Goal: Task Accomplishment & Management: Manage account settings

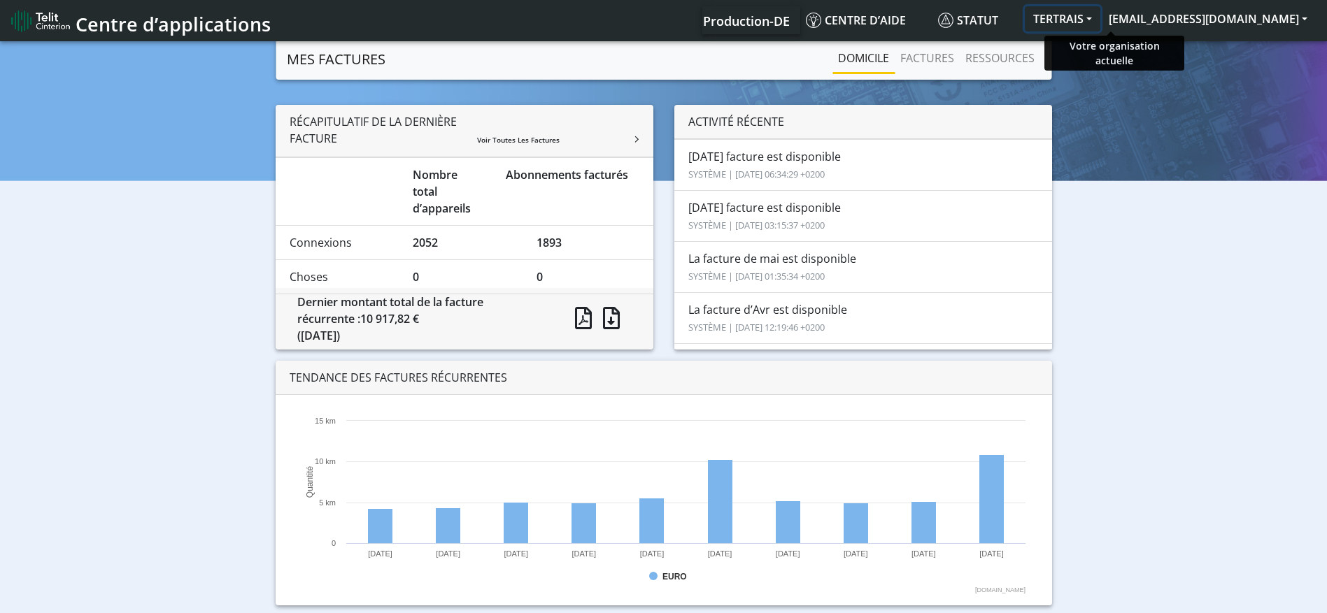
click at [1100, 15] on button "TERTRAIS" at bounding box center [1063, 18] width 76 height 25
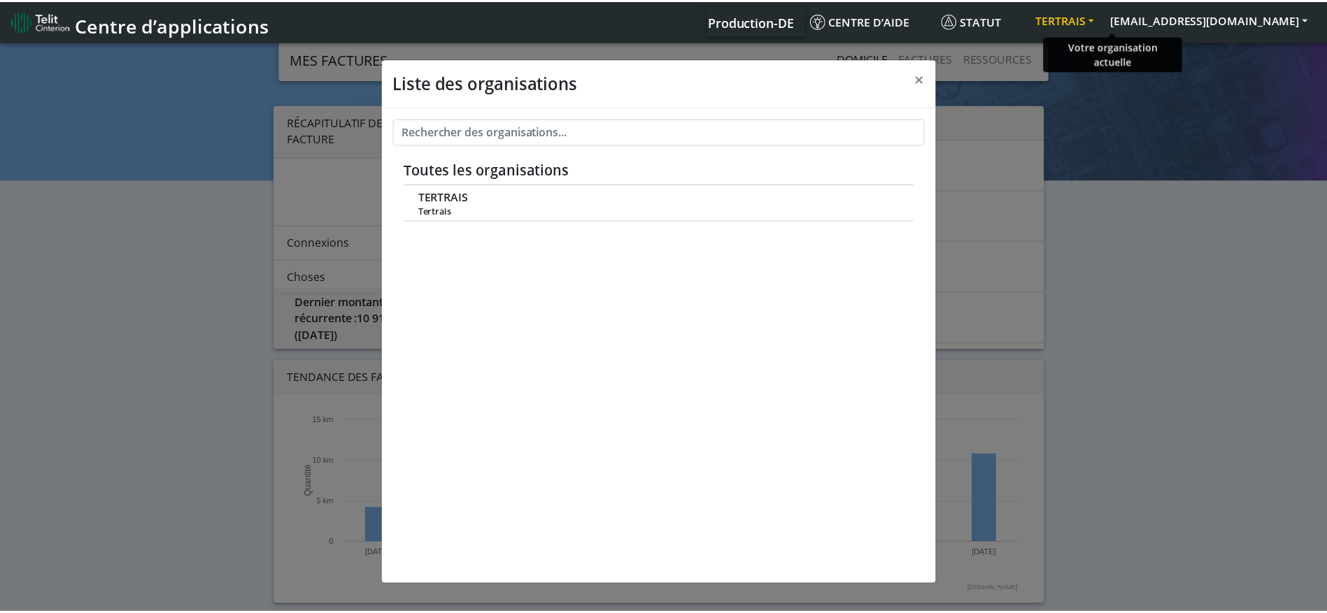
scroll to position [5, 0]
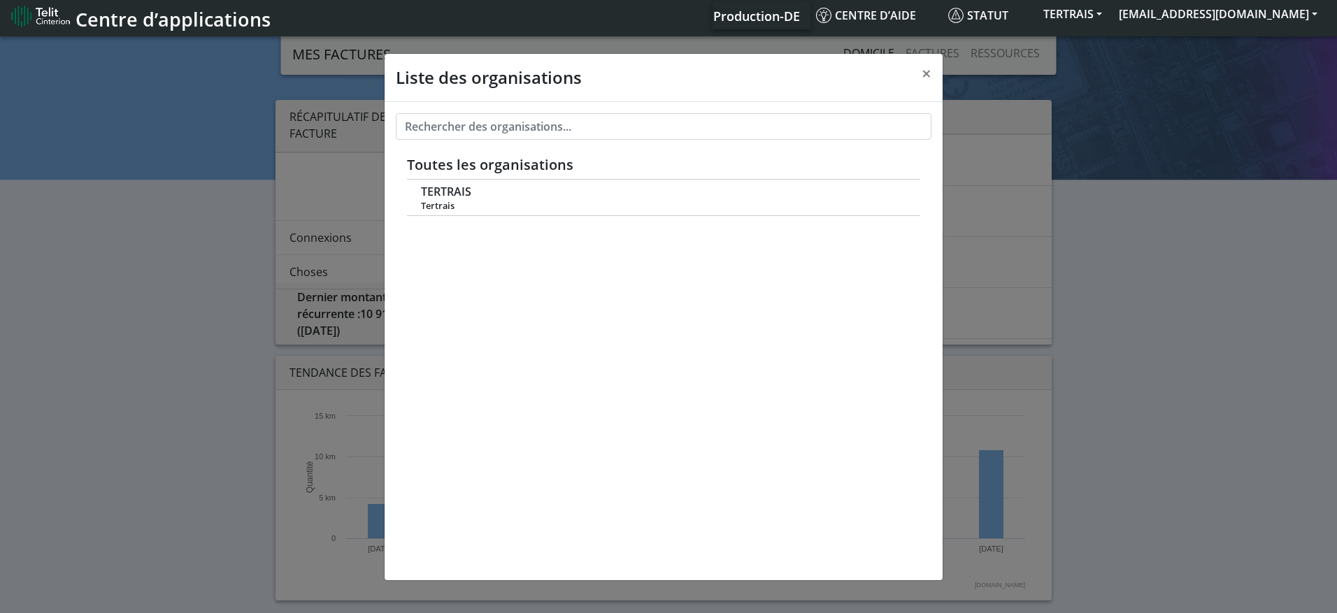
click at [1178, 204] on div "Liste des organisations × Toutes les organisations [PERSON_NAME]" at bounding box center [668, 324] width 1337 height 580
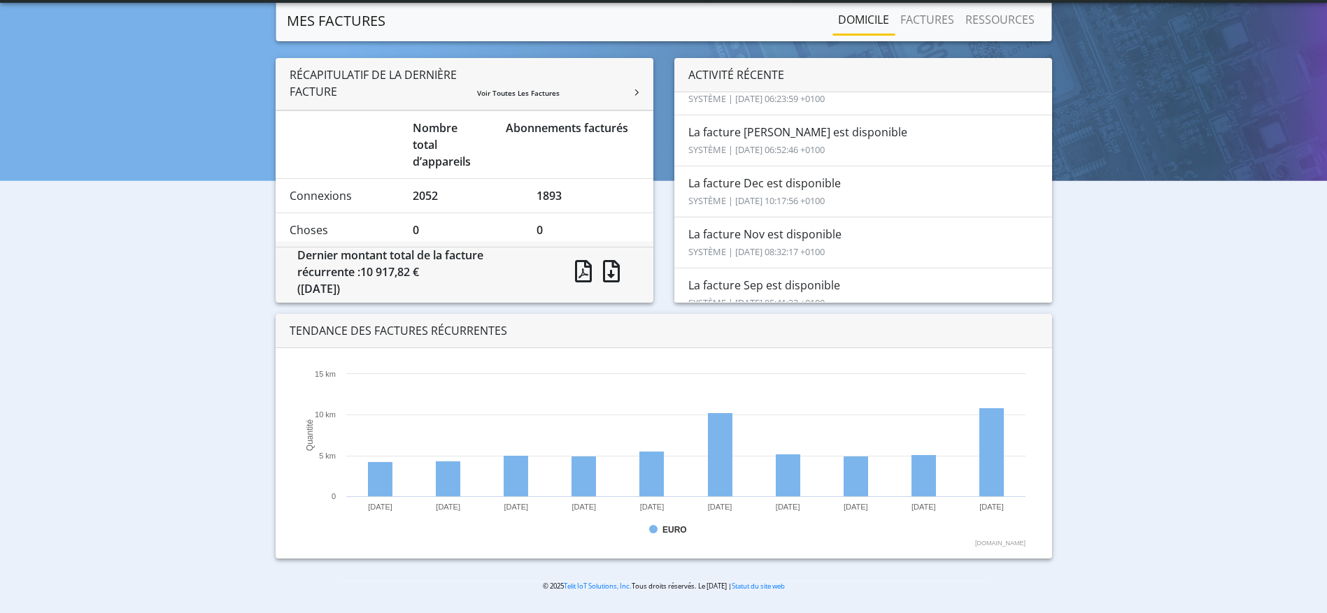
scroll to position [0, 0]
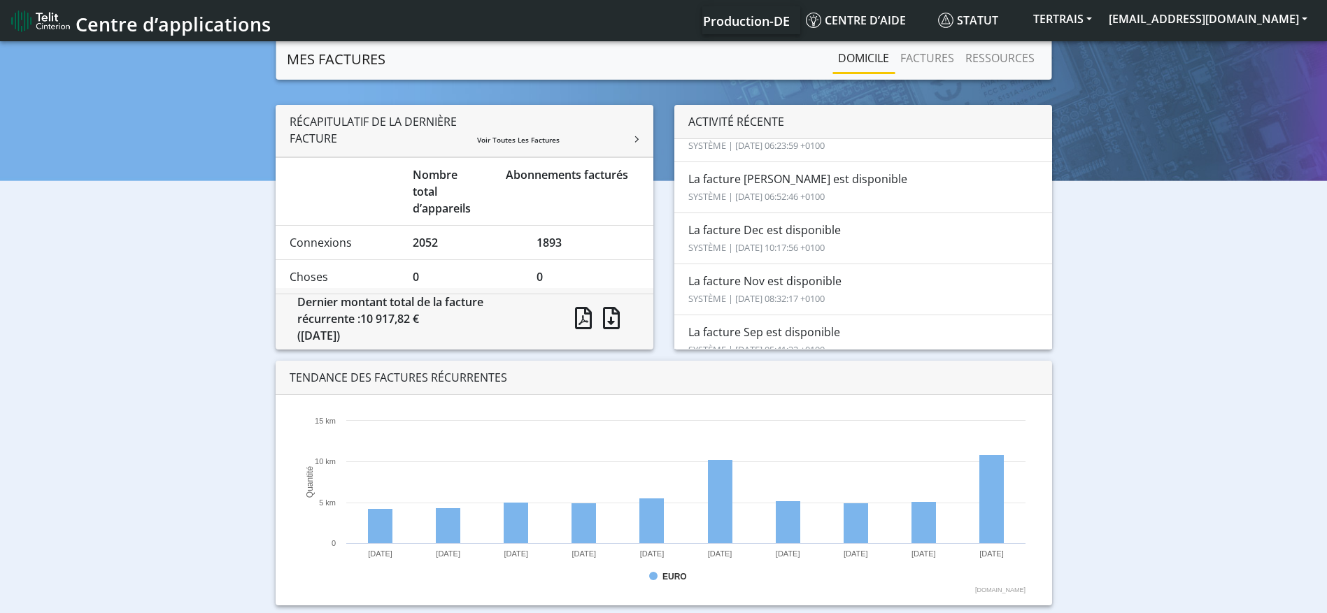
click at [314, 56] on link "MES FACTURES" at bounding box center [336, 59] width 99 height 28
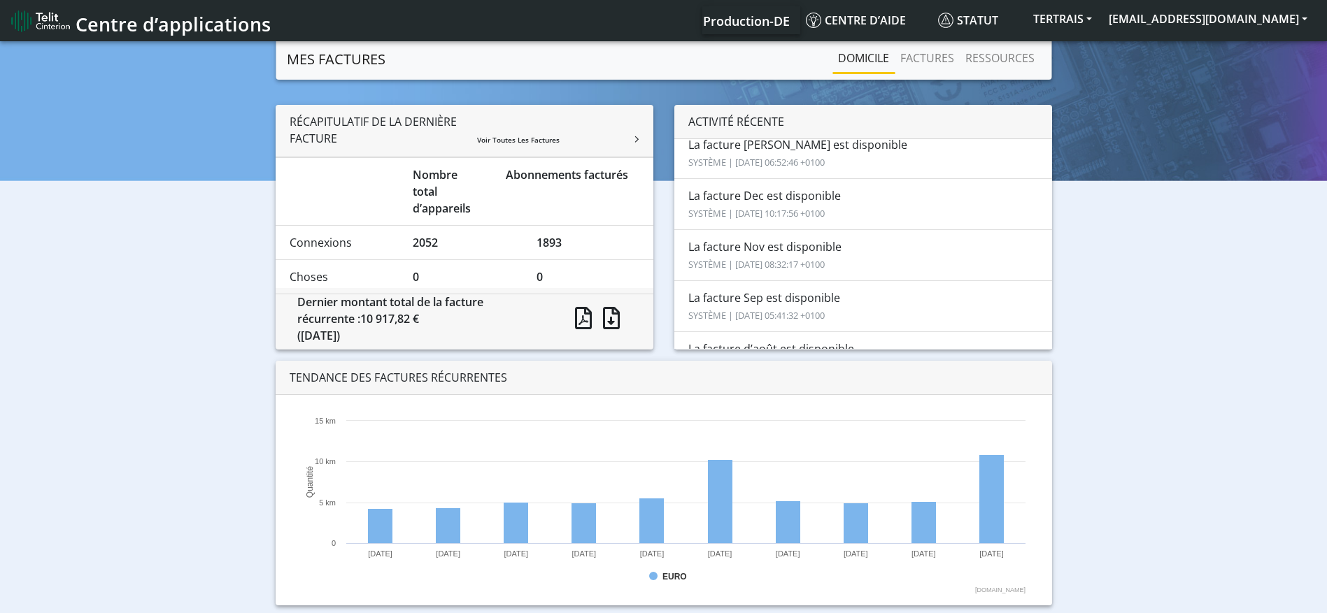
scroll to position [403, 0]
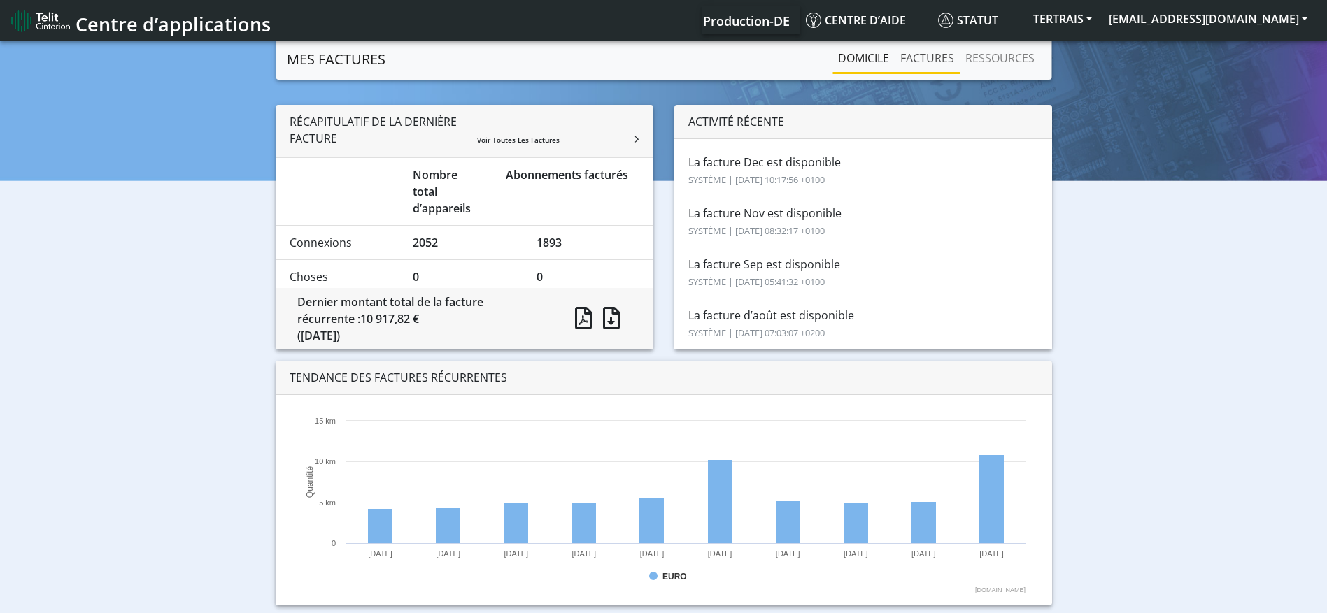
click at [925, 55] on link "FACTURES" at bounding box center [927, 58] width 65 height 28
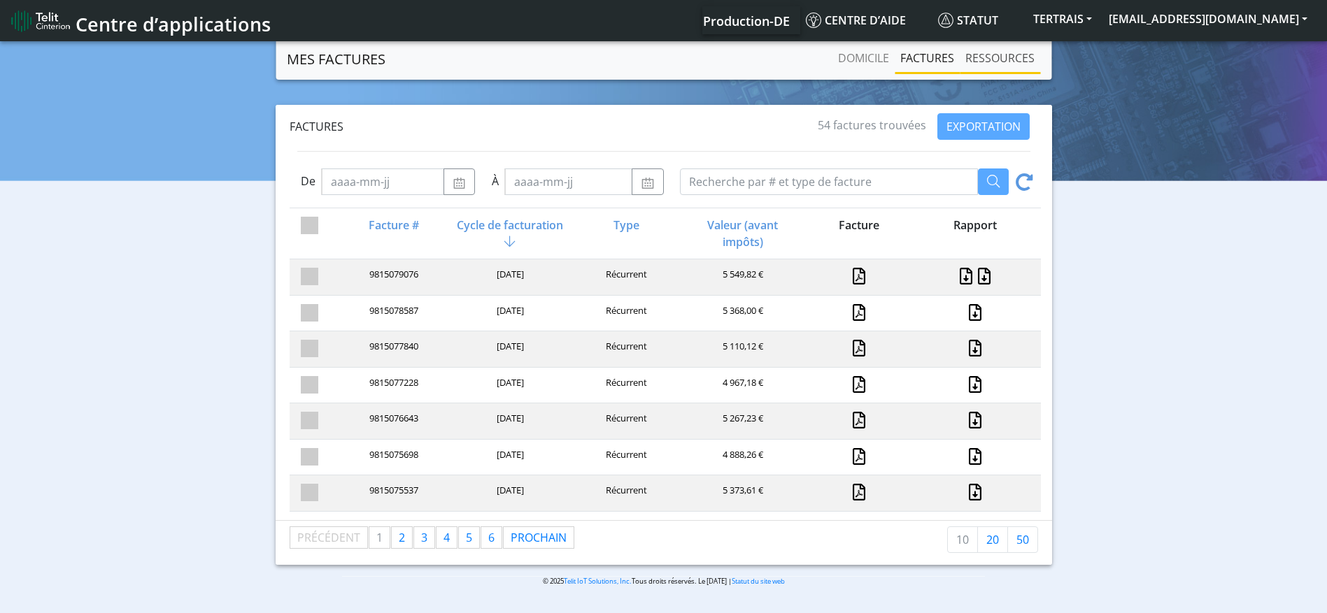
click at [993, 57] on link "RESSOURCES" at bounding box center [1000, 58] width 80 height 28
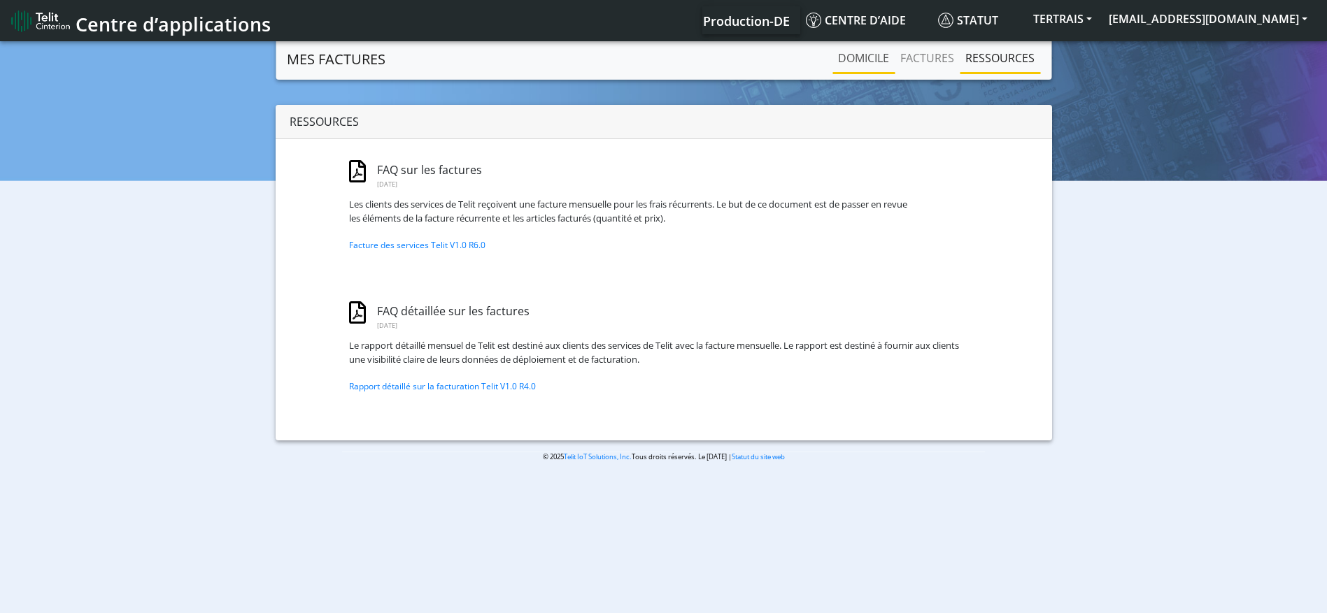
click at [866, 67] on link "Domicile" at bounding box center [863, 58] width 62 height 28
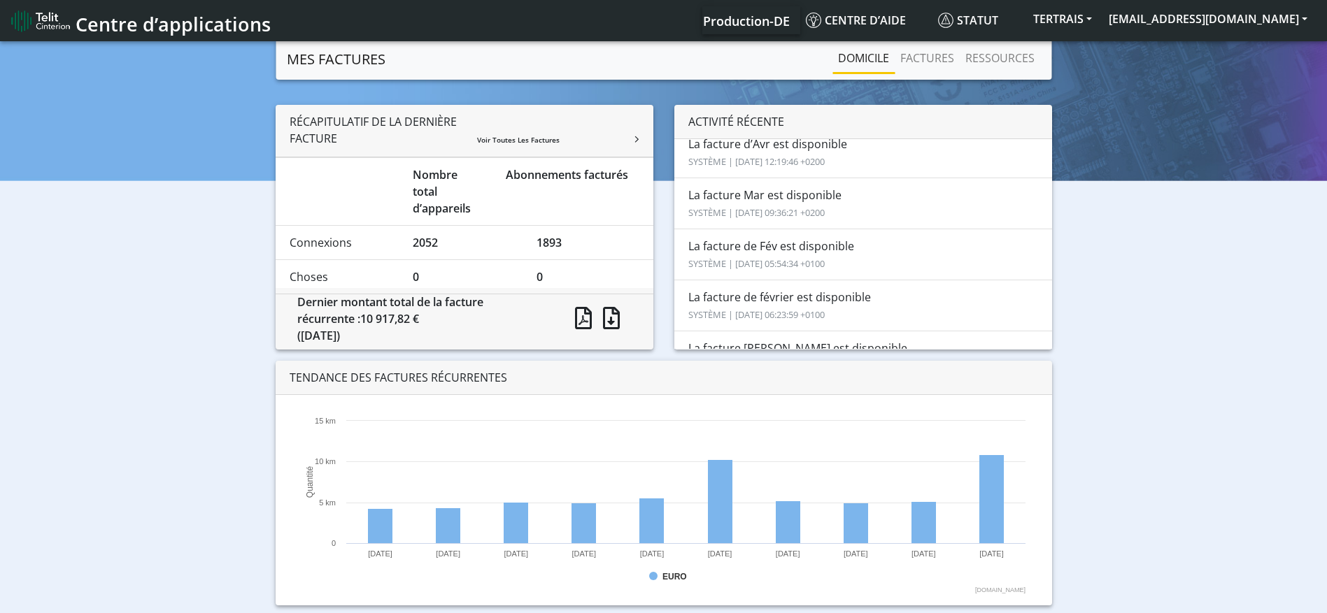
scroll to position [194, 0]
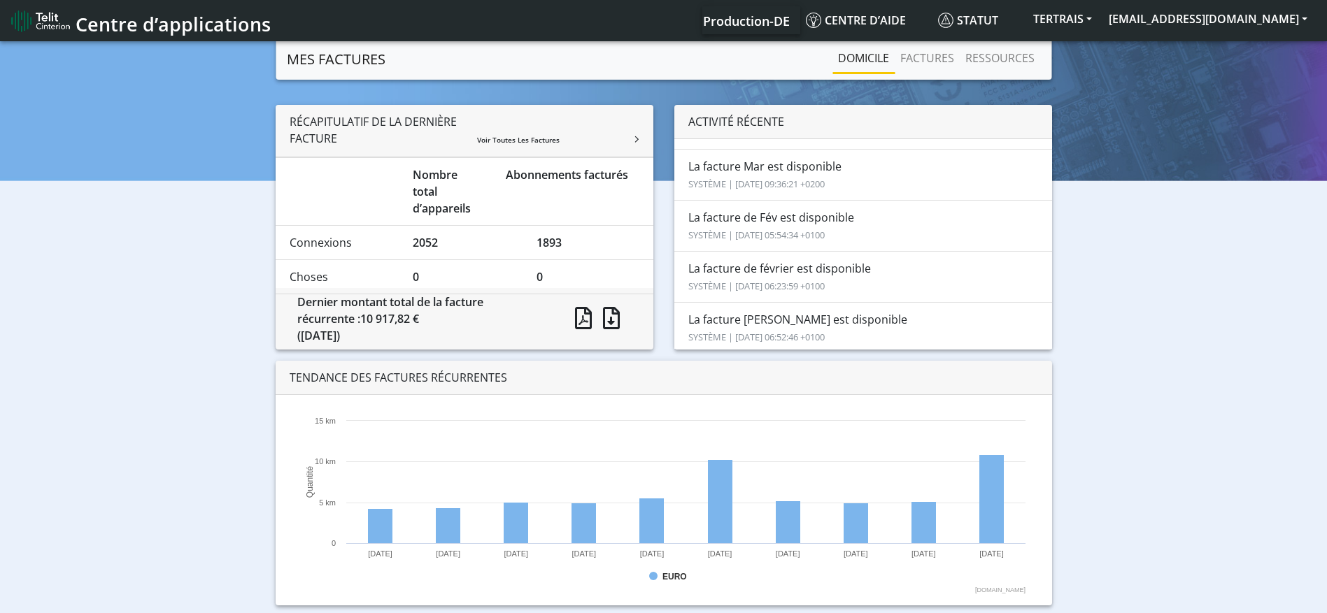
click at [203, 498] on div "RÉCAPITULATIF DE LA DERNIÈRE FACTURE Voir toutes les factures Nombre total d’ap…" at bounding box center [663, 361] width 1306 height 512
click at [135, 348] on div "RÉCAPITULATIF DE LA DERNIÈRE FACTURE Voir toutes les factures Nombre total d’ap…" at bounding box center [663, 361] width 1306 height 512
click at [1288, 279] on div "RÉCAPITULATIF DE LA DERNIÈRE FACTURE Voir toutes les factures Nombre total d’ap…" at bounding box center [663, 361] width 1306 height 512
click at [87, 416] on div "RÉCAPITULATIF DE LA DERNIÈRE FACTURE Voir toutes les factures Nombre total d’ap…" at bounding box center [663, 361] width 1306 height 512
click at [57, 291] on div "RÉCAPITULATIF DE LA DERNIÈRE FACTURE Voir toutes les factures Nombre total d’ap…" at bounding box center [663, 361] width 1306 height 512
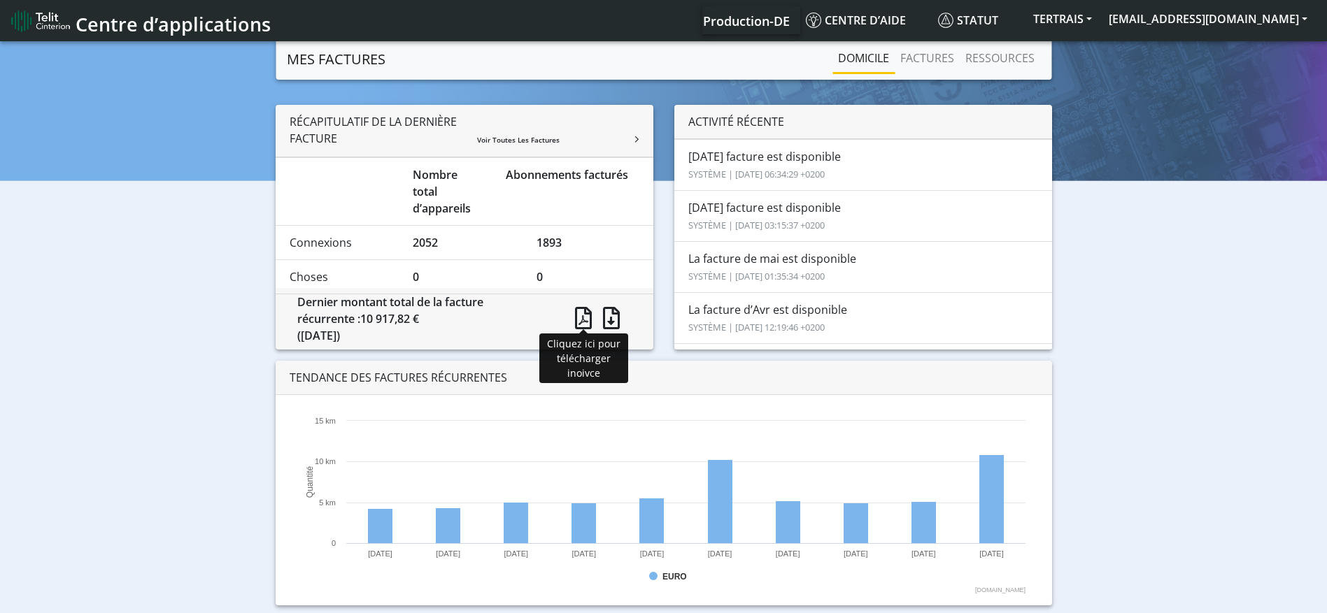
click at [588, 322] on span at bounding box center [583, 318] width 17 height 22
click at [613, 320] on span at bounding box center [611, 318] width 17 height 22
click at [927, 54] on link "FACTURES" at bounding box center [927, 58] width 65 height 28
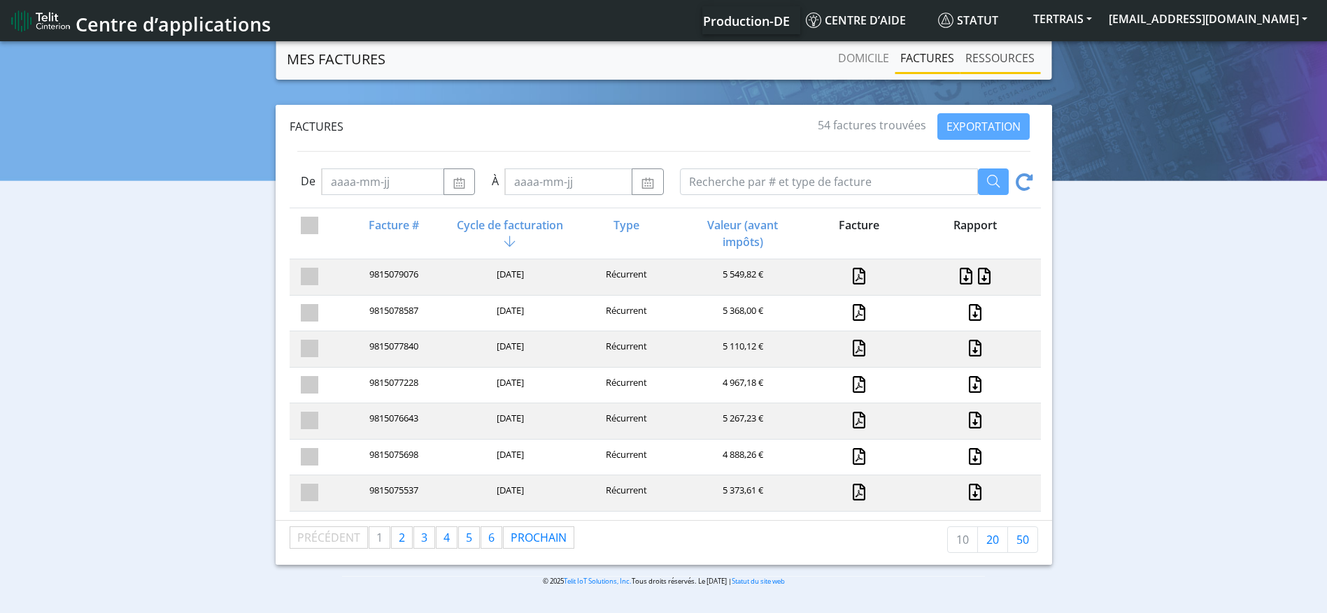
click at [1007, 64] on link "RESSOURCES" at bounding box center [1000, 58] width 80 height 28
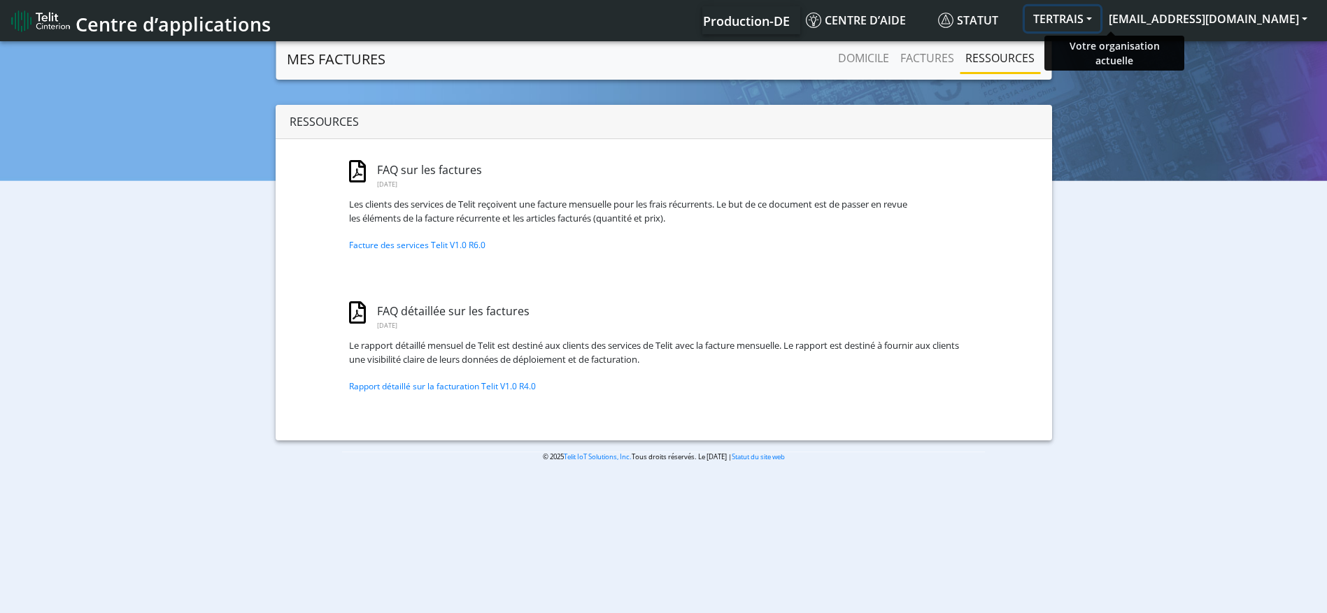
click at [1100, 22] on button "TERTRAIS" at bounding box center [1063, 18] width 76 height 25
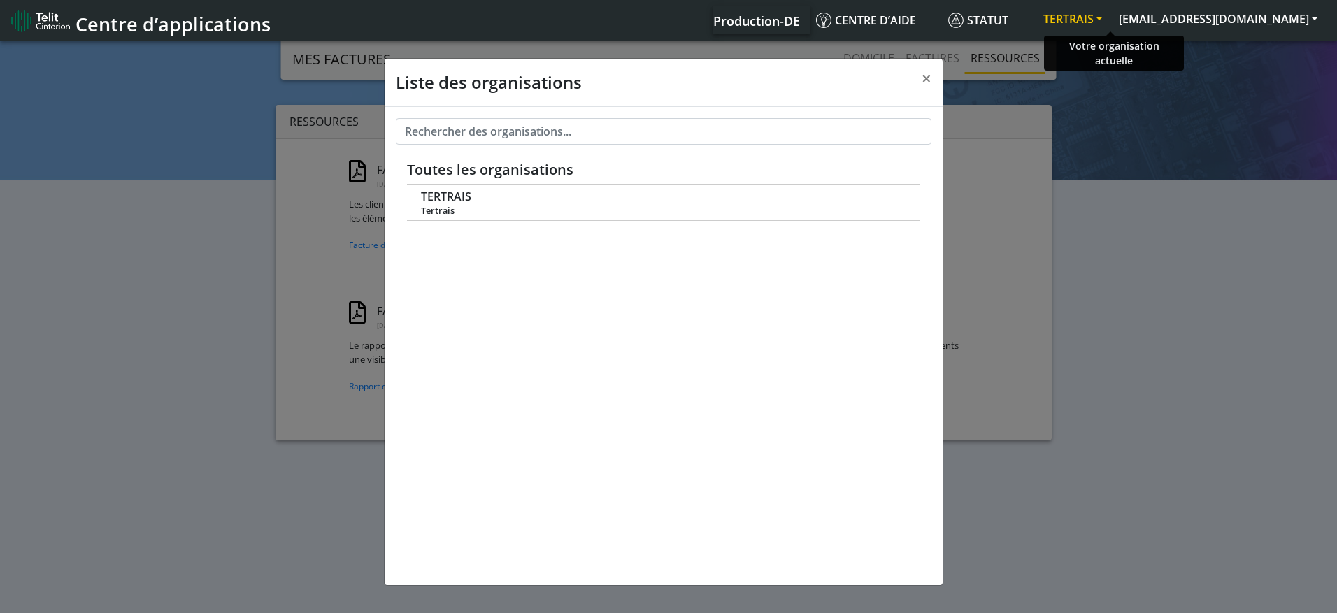
scroll to position [5, 0]
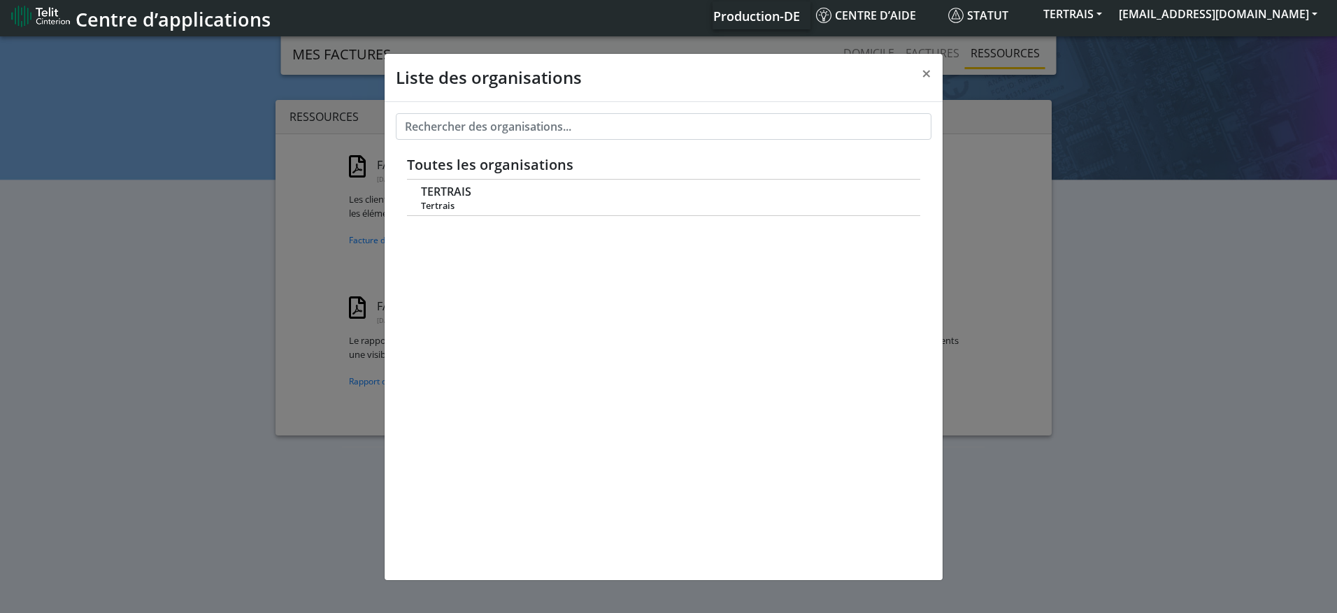
click at [447, 231] on div "Toutes les organisations TERTRAIS Tertrais" at bounding box center [664, 341] width 558 height 478
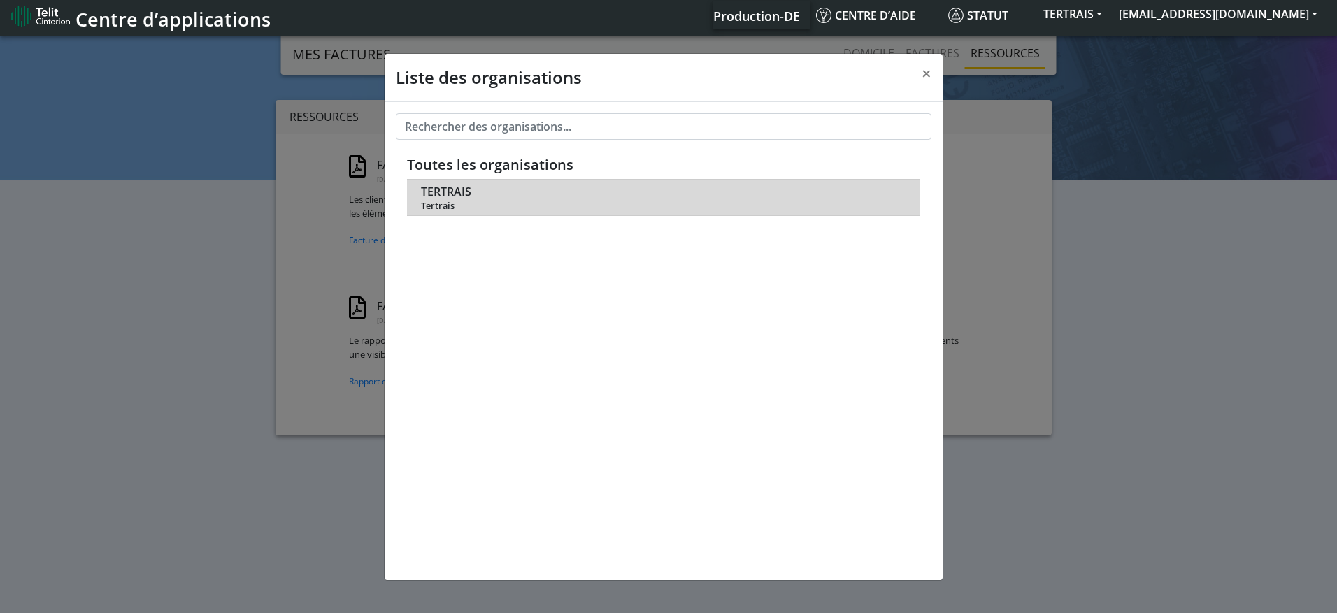
click at [447, 206] on span "Tertrais" at bounding box center [663, 206] width 484 height 10
click at [446, 197] on span "TERTRAIS" at bounding box center [446, 191] width 50 height 13
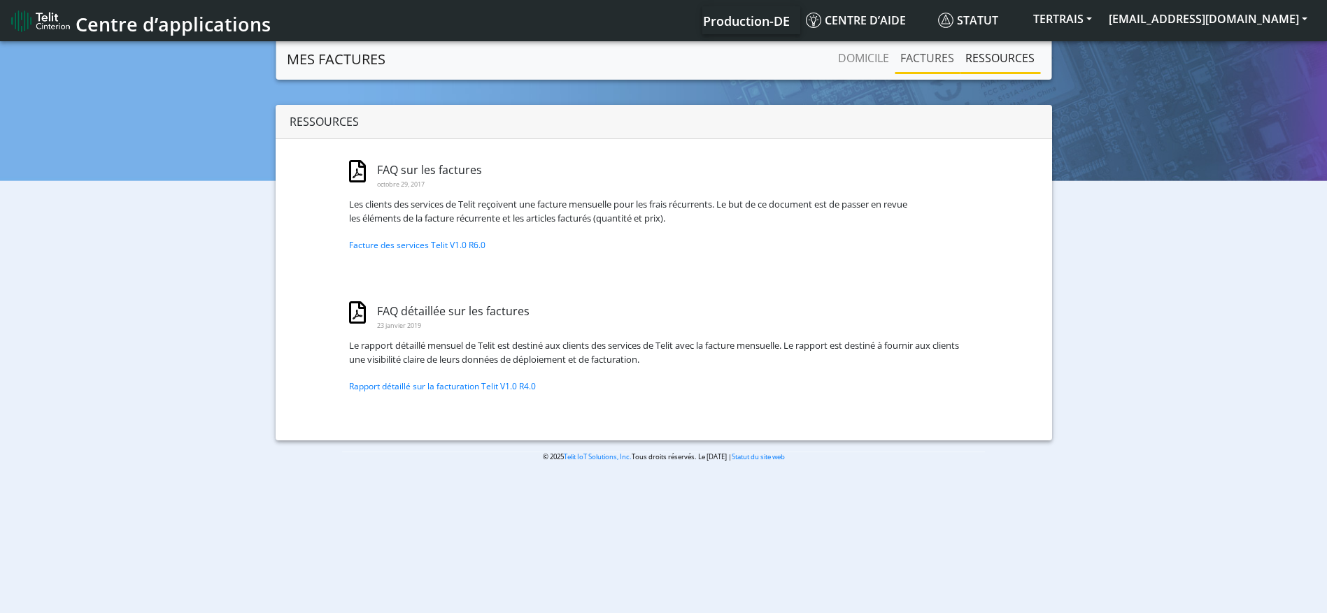
click at [946, 55] on link "FACTURES" at bounding box center [927, 58] width 65 height 28
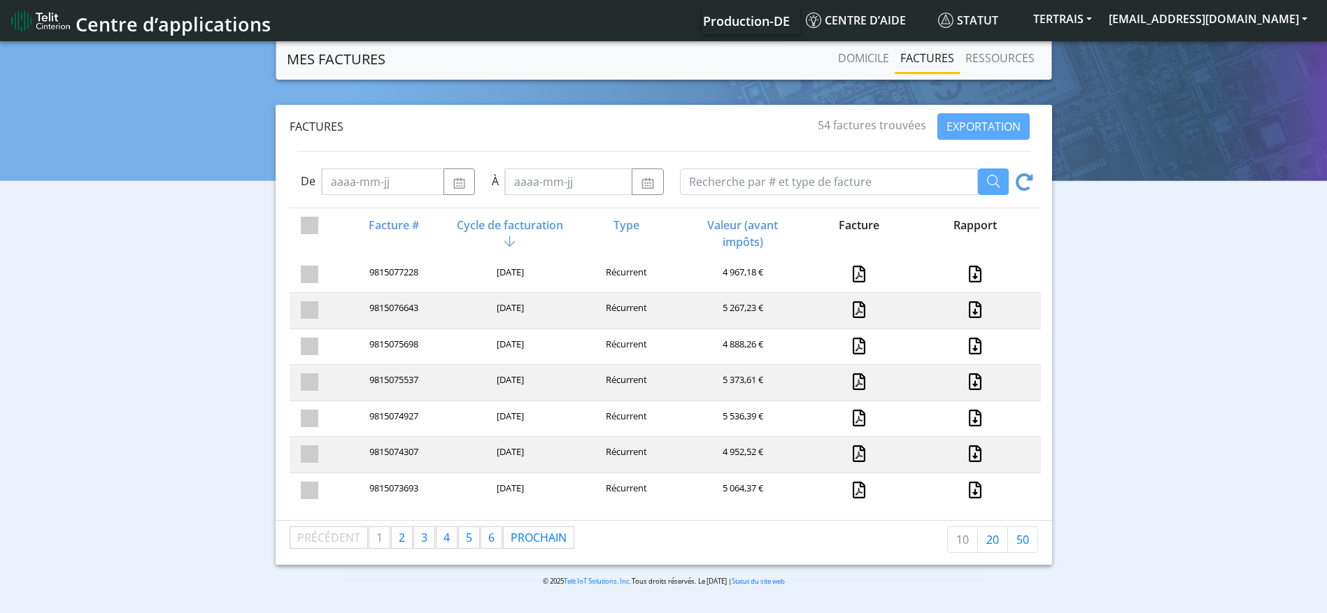
scroll to position [129, 0]
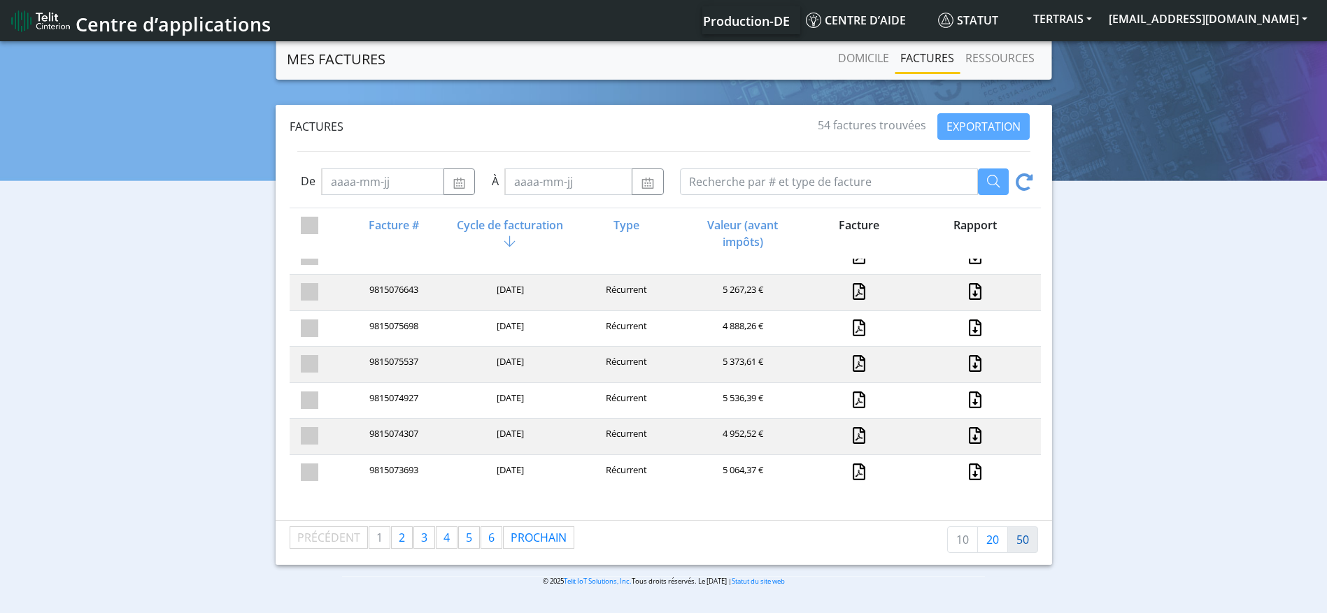
click at [1025, 535] on link "50" at bounding box center [1022, 540] width 31 height 27
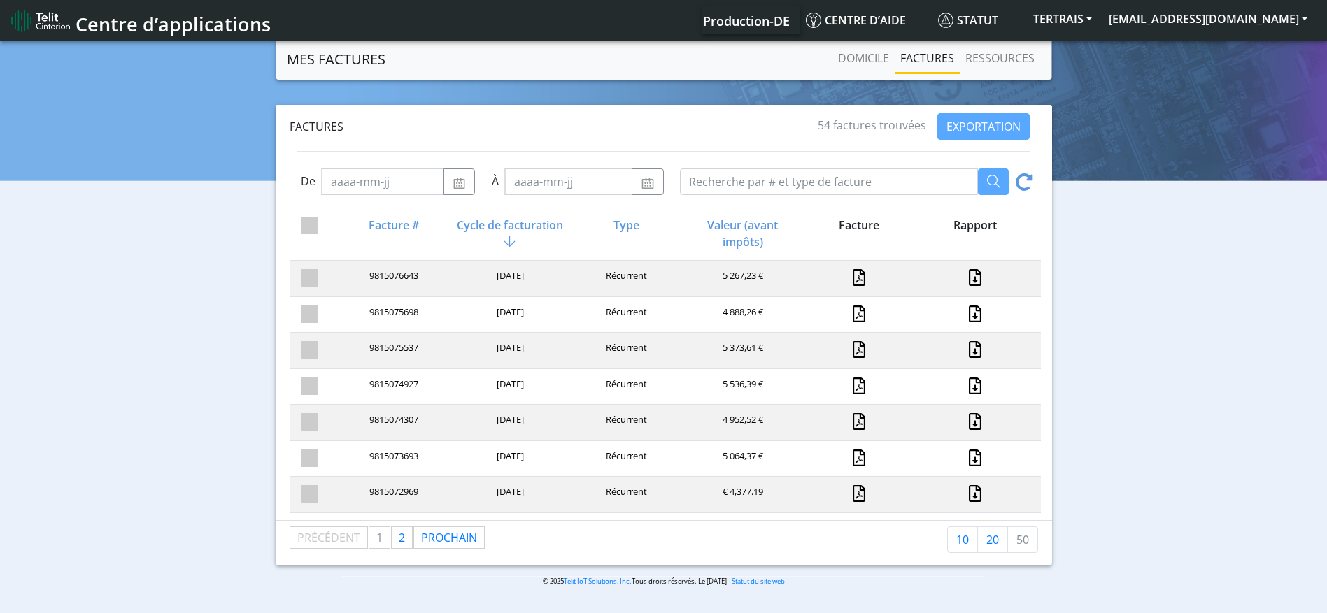
scroll to position [128, 0]
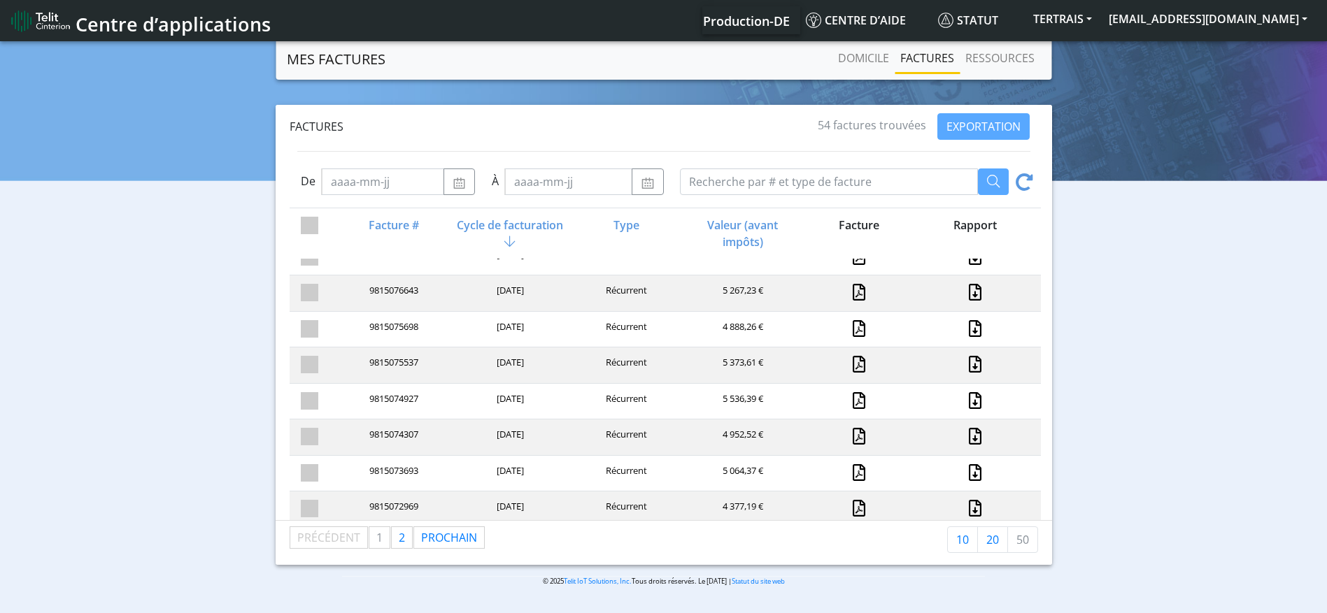
click at [1023, 539] on li "50" at bounding box center [1023, 540] width 30 height 27
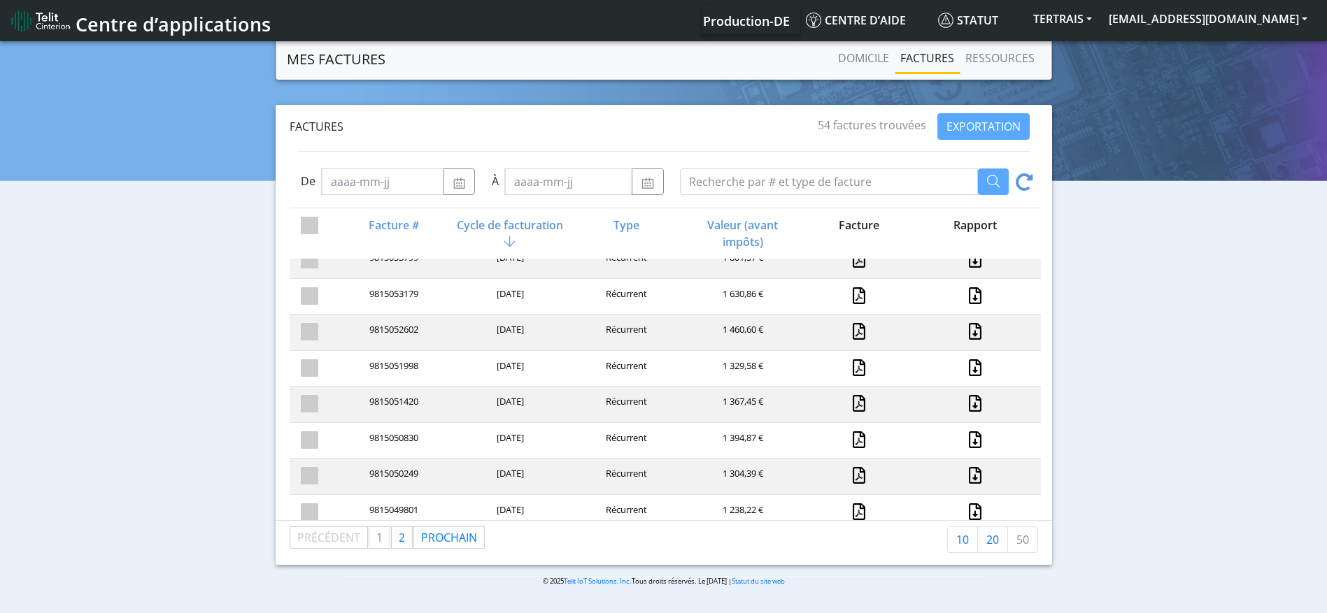
scroll to position [1570, 0]
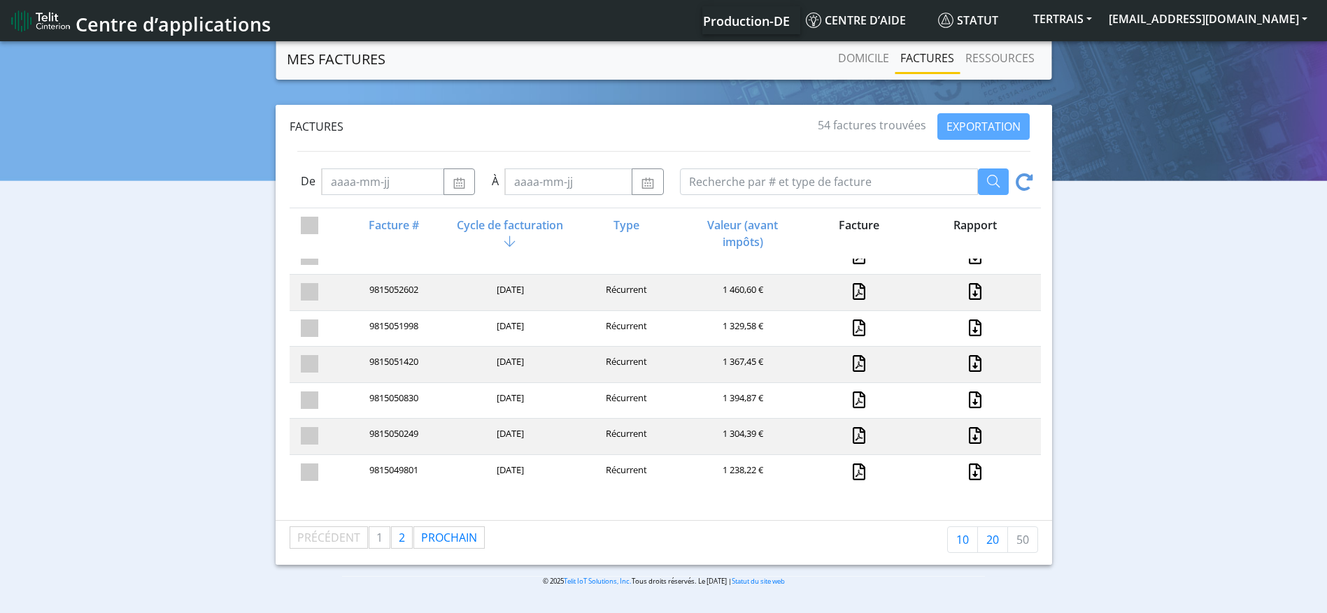
click at [1019, 543] on li "50" at bounding box center [1023, 540] width 30 height 27
click at [991, 542] on link "20" at bounding box center [992, 540] width 31 height 27
click at [1025, 540] on link "50" at bounding box center [1022, 540] width 31 height 27
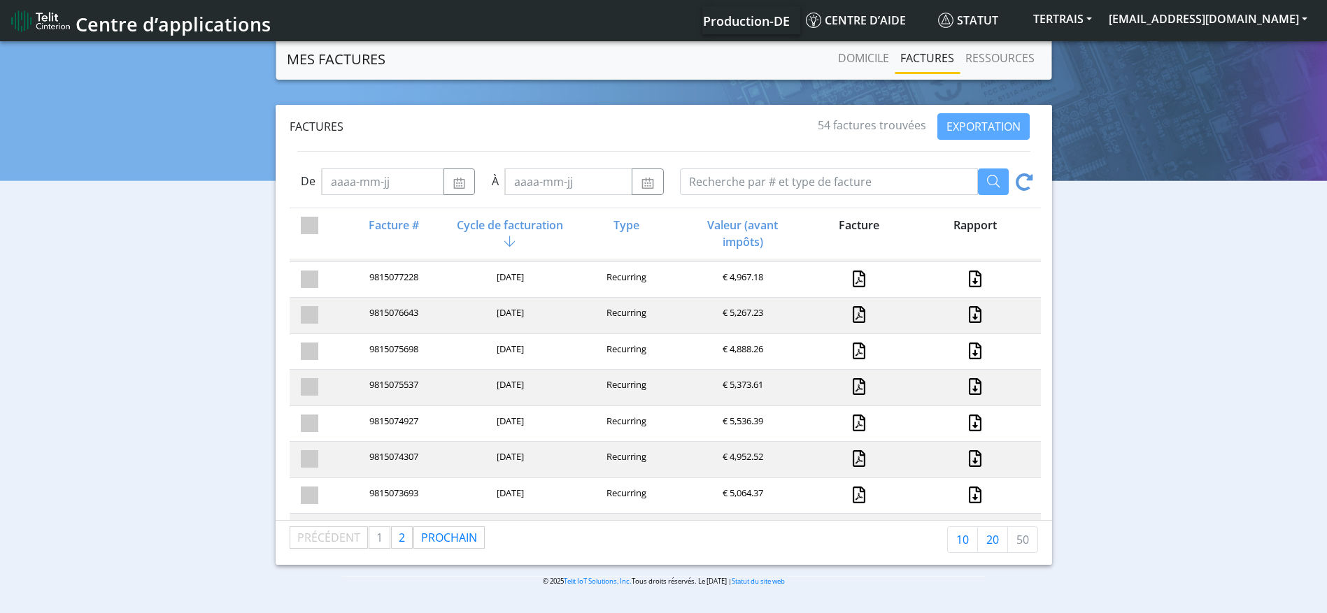
scroll to position [0, 0]
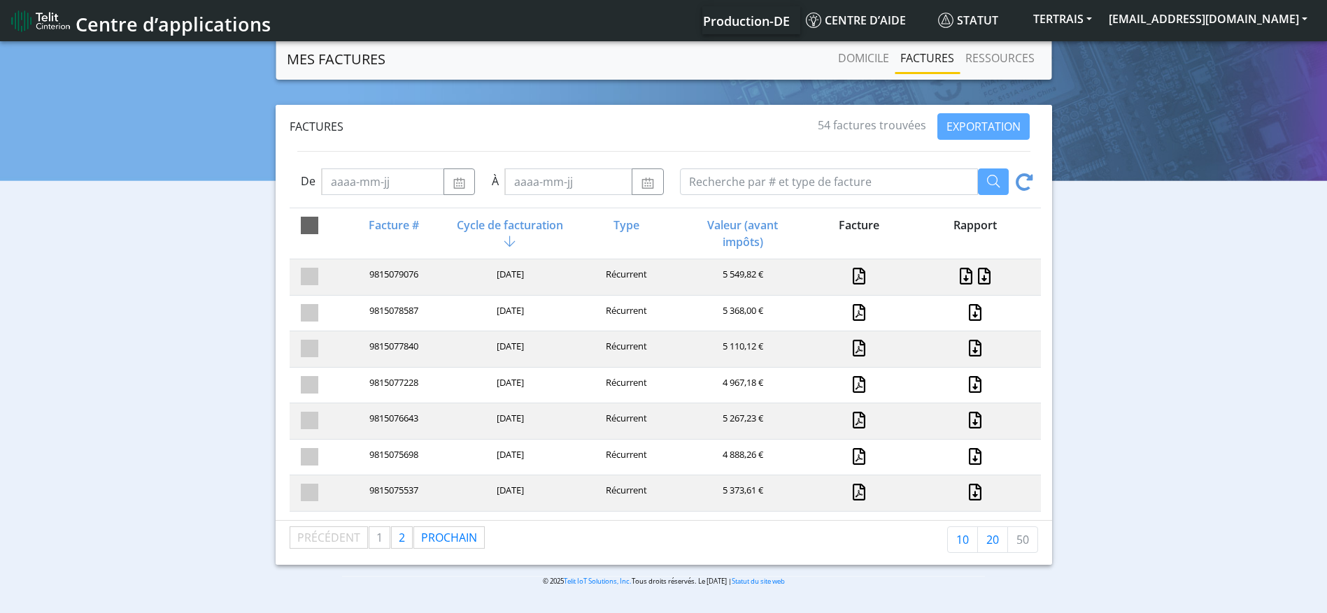
click at [306, 227] on span at bounding box center [309, 225] width 17 height 17
click at [329, 226] on input "checkbox" at bounding box center [333, 221] width 9 height 9
checkbox input "true"
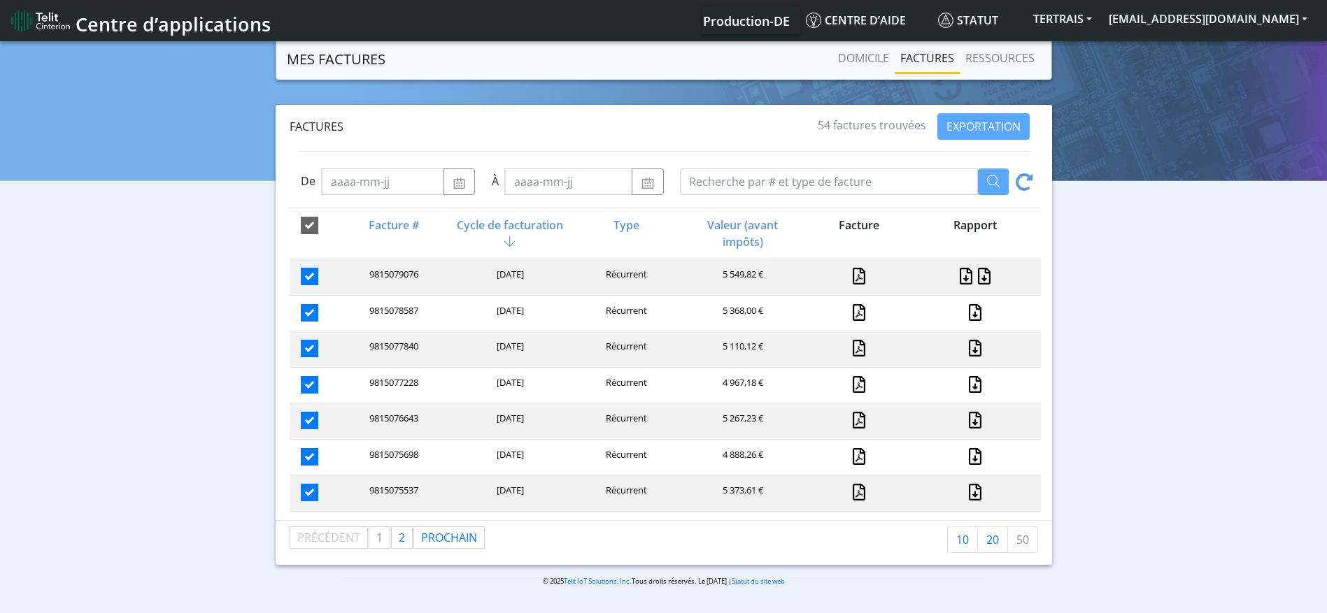
checkbox input "true"
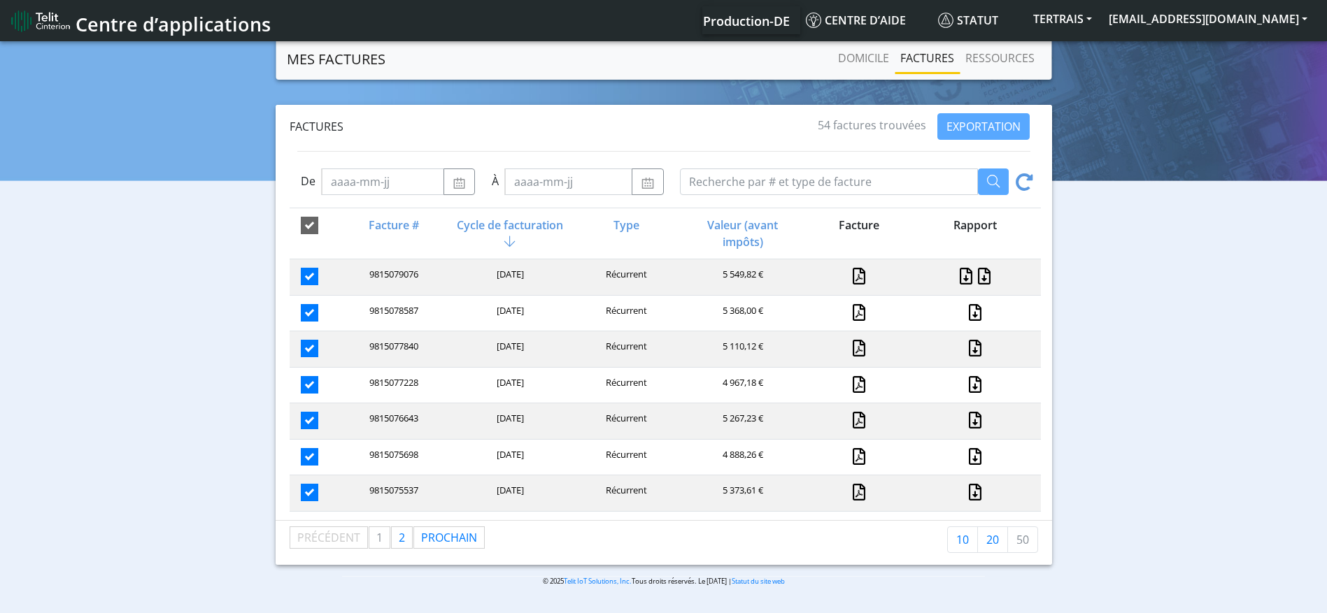
checkbox input "true"
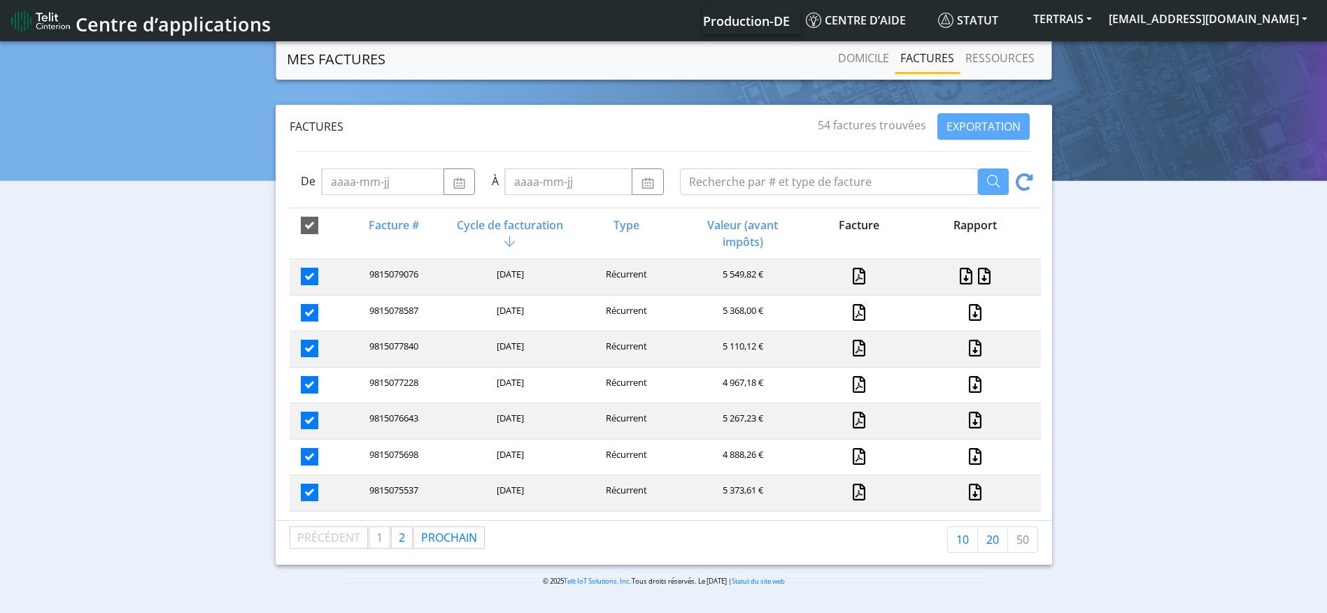
checkbox input "true"
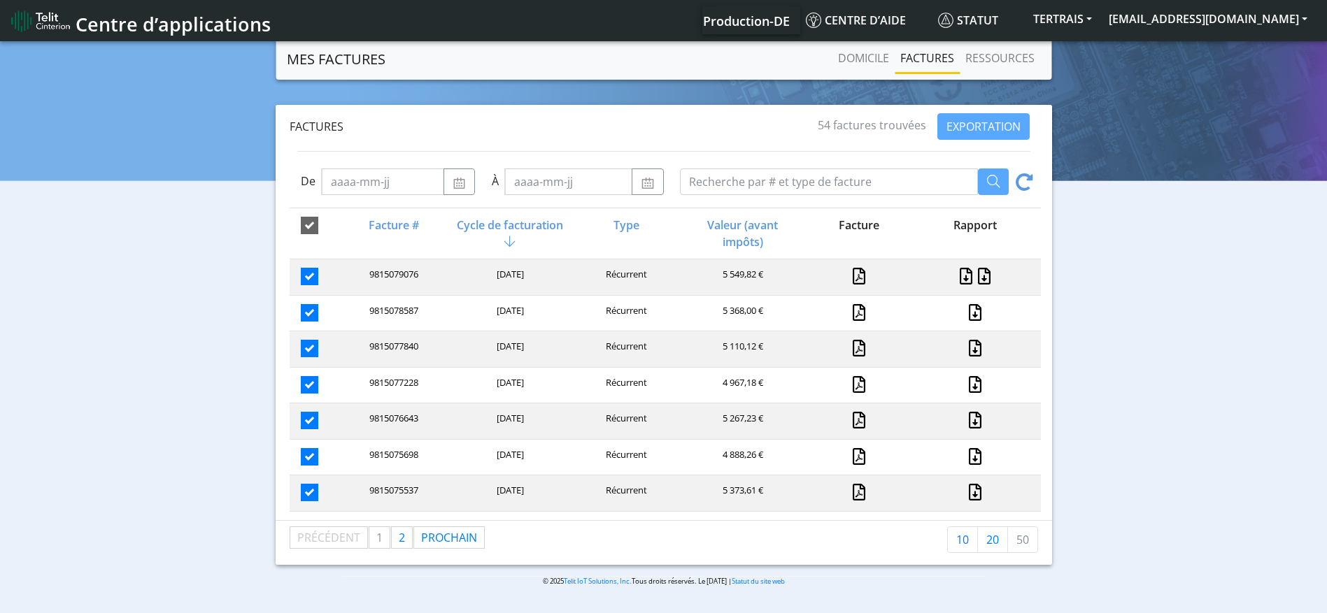
checkbox input "true"
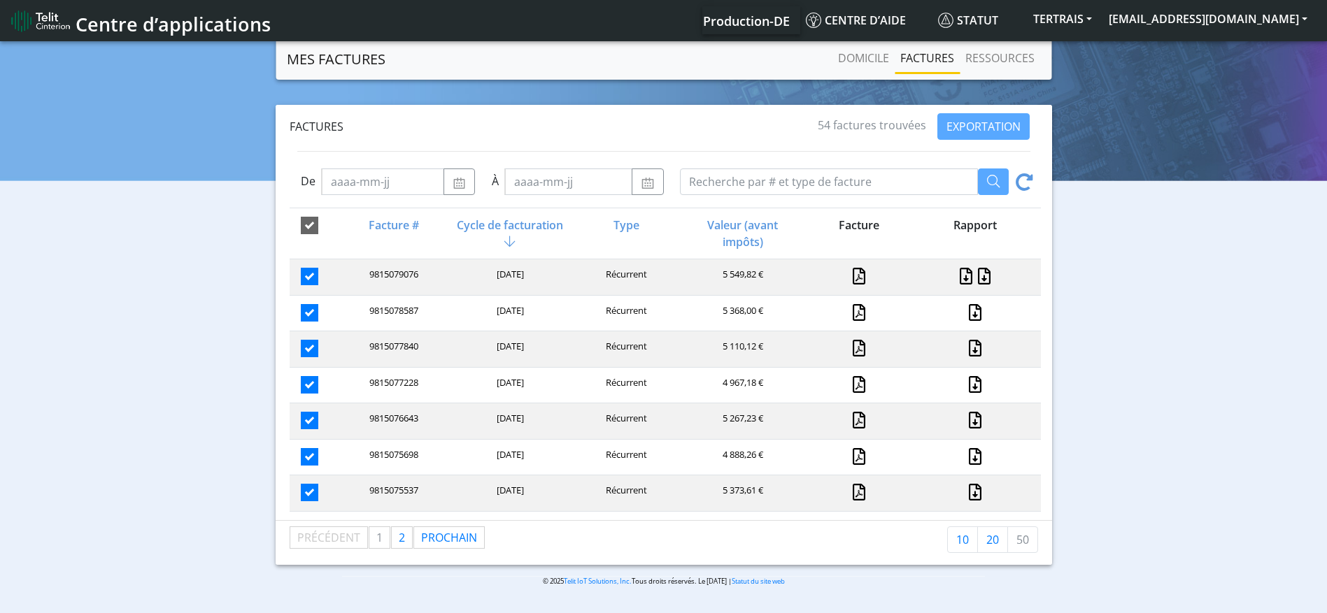
checkbox input "true"
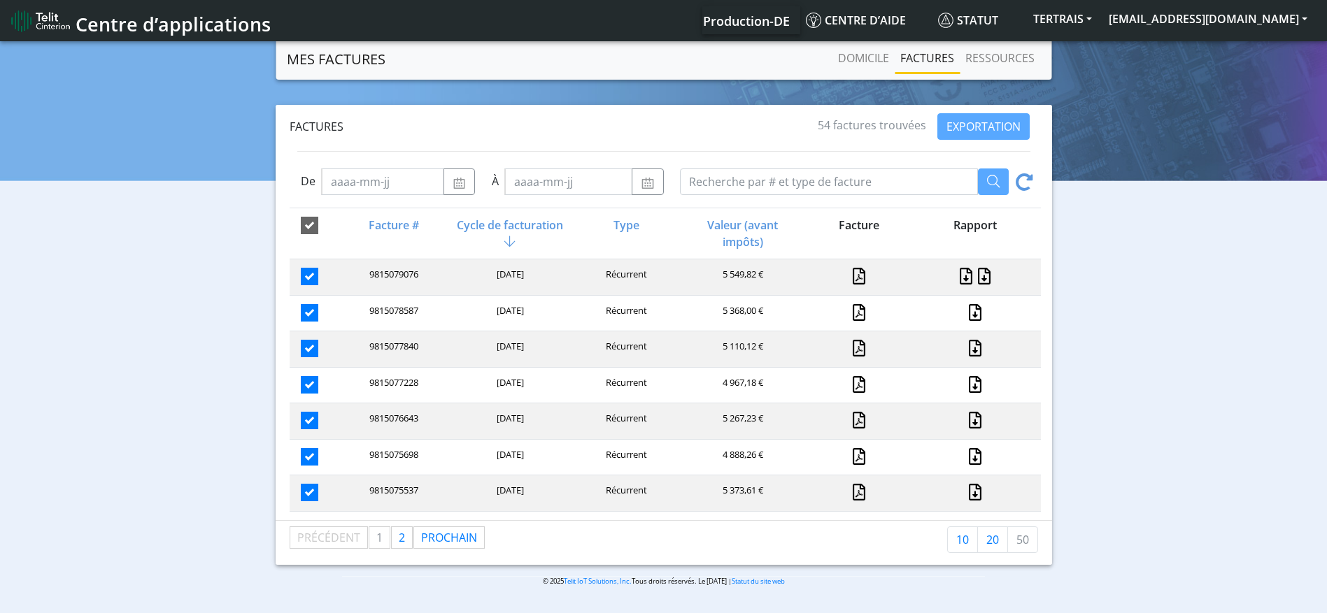
checkbox input "true"
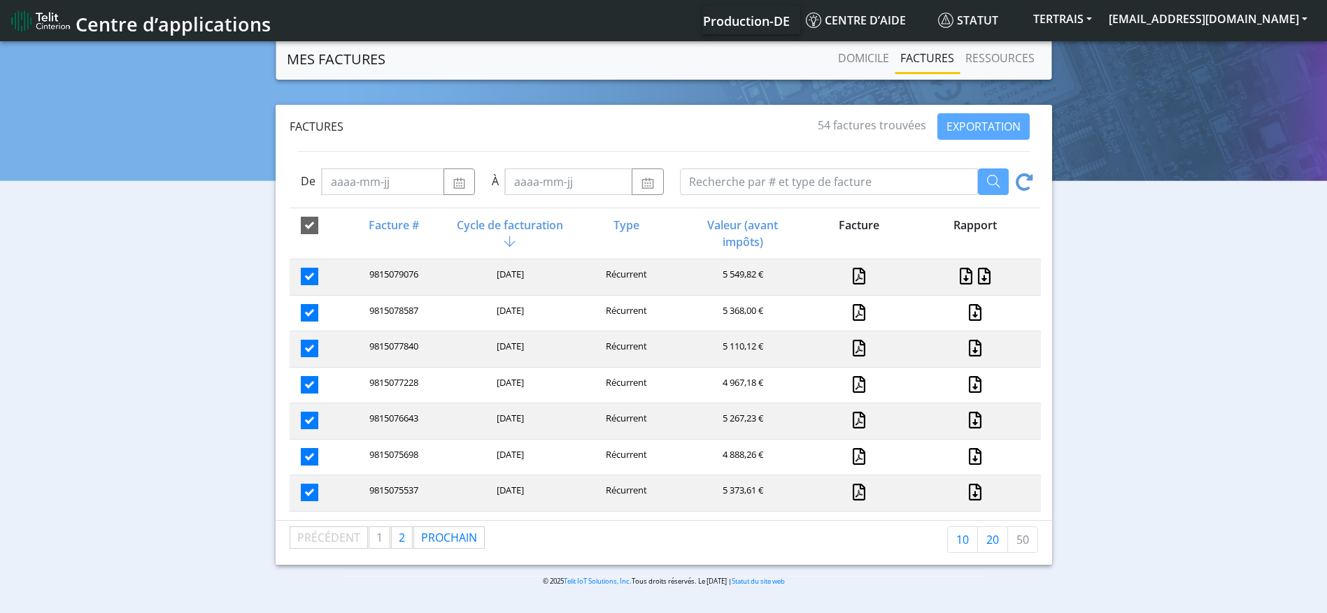
checkbox input "true"
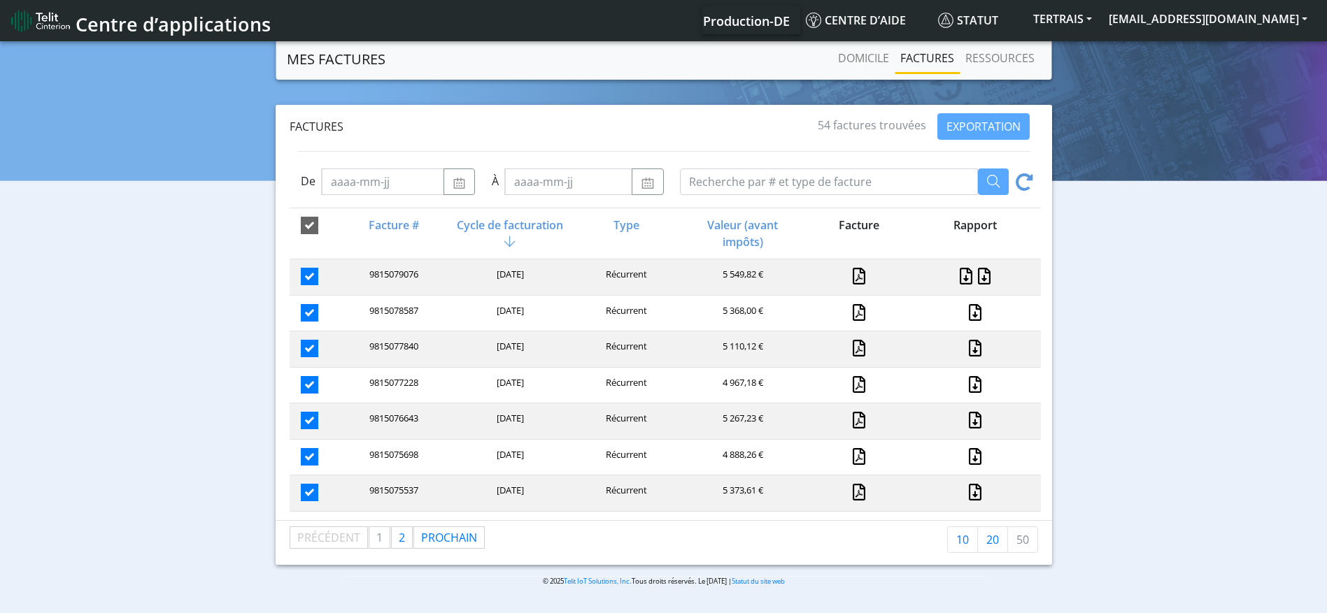
checkbox input "true"
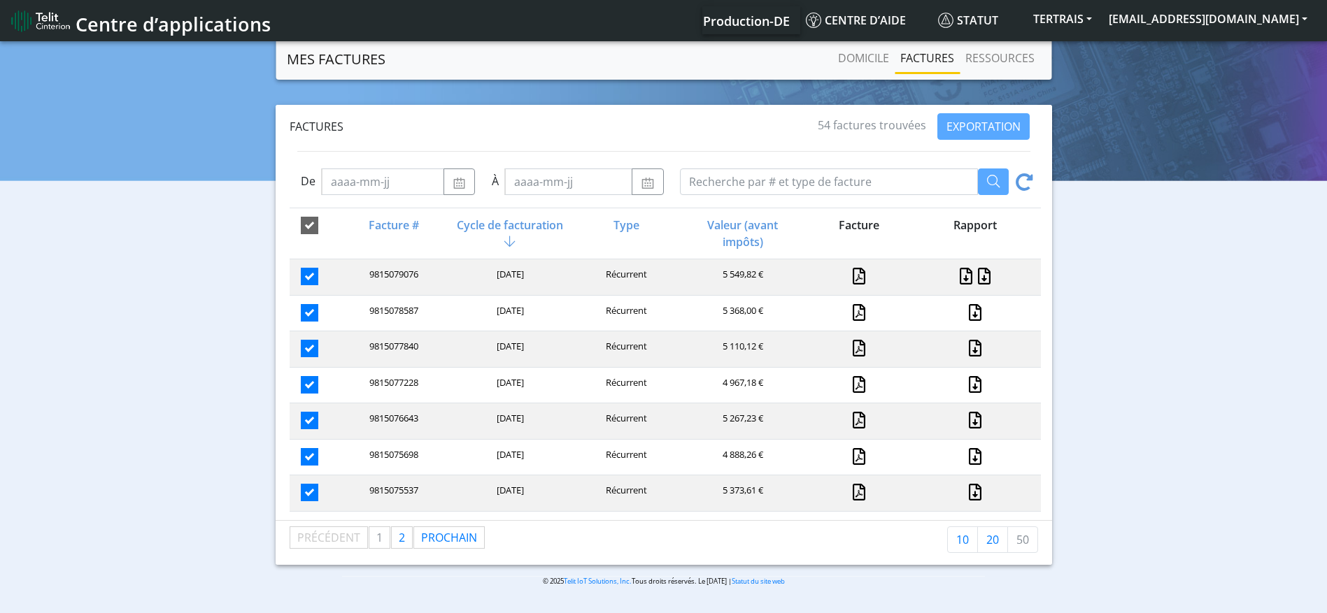
checkbox input "true"
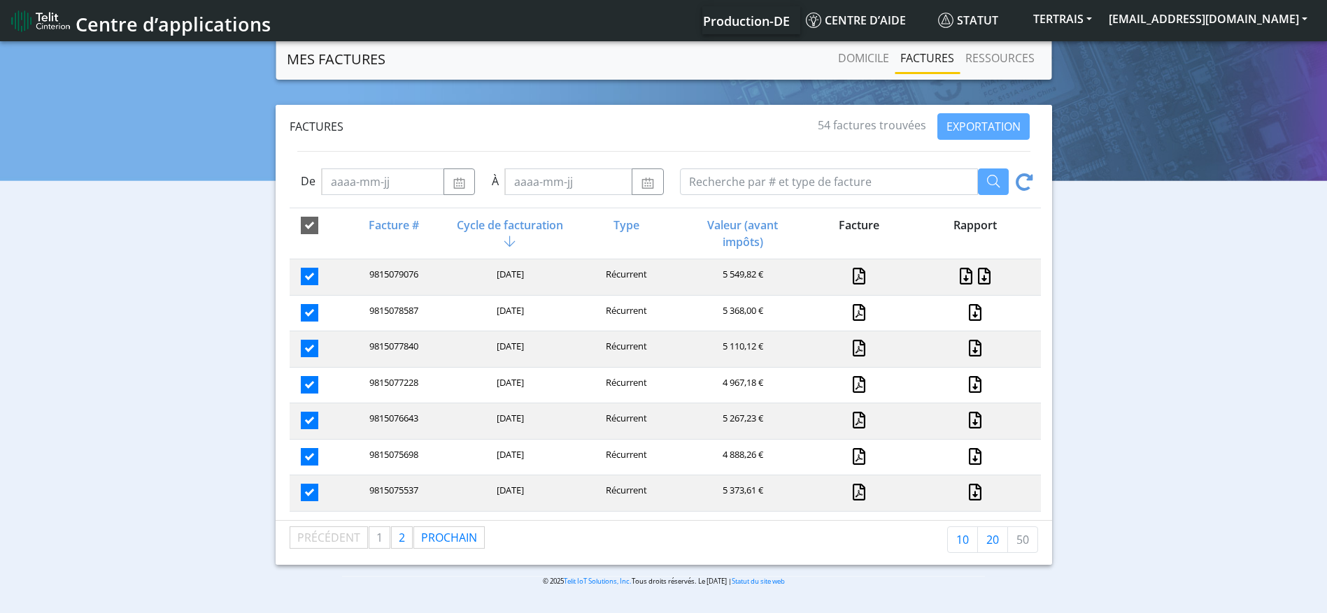
checkbox input "true"
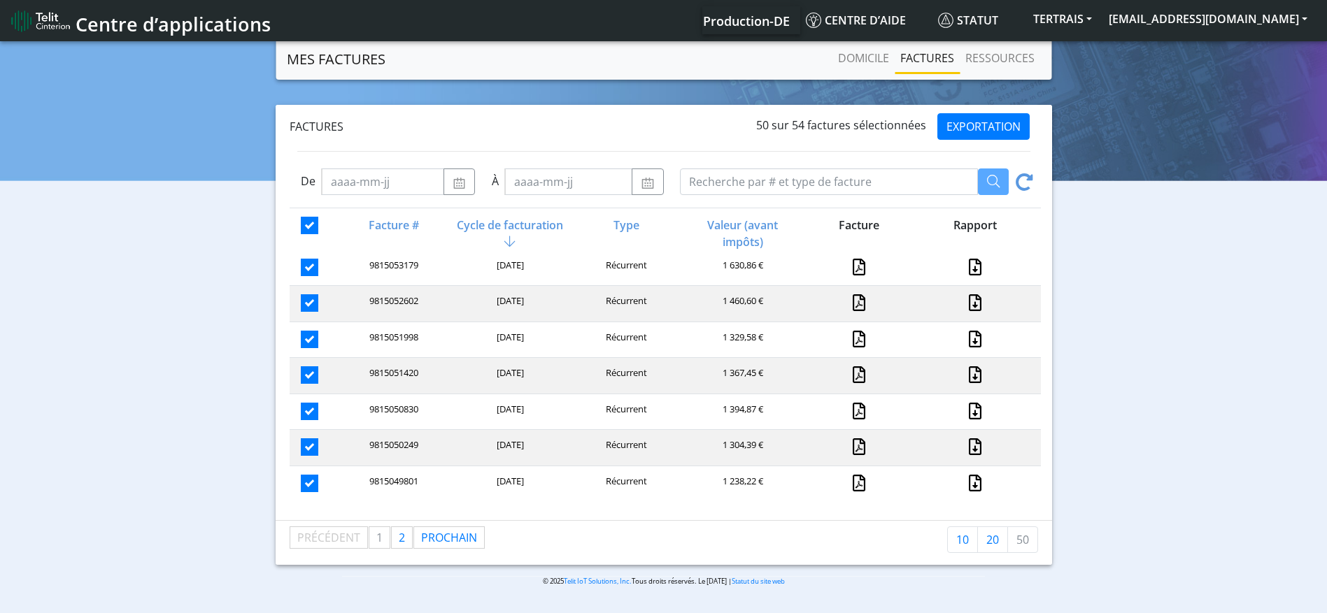
scroll to position [1570, 0]
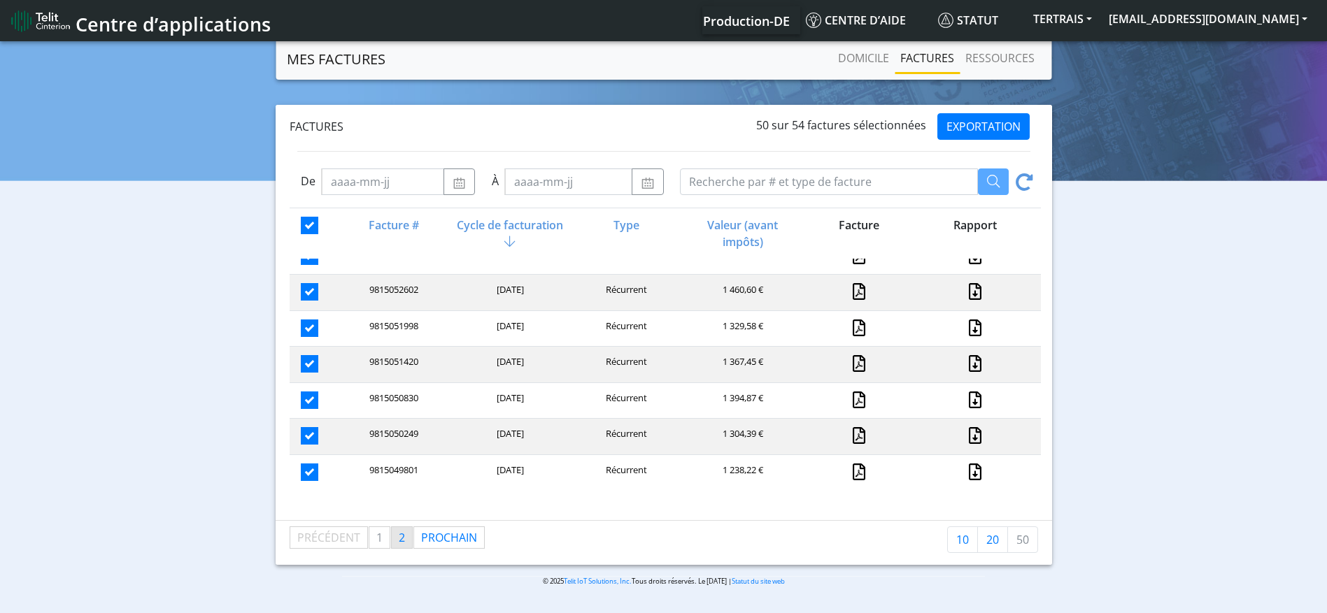
click at [404, 543] on span "2" at bounding box center [402, 537] width 6 height 15
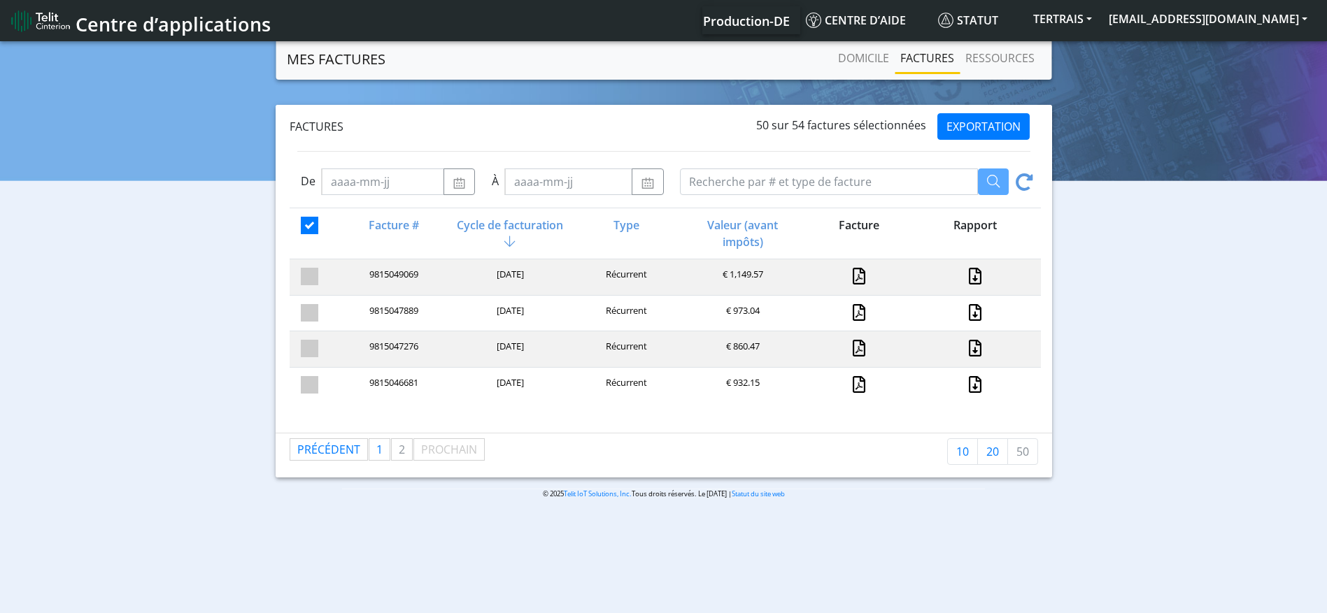
scroll to position [0, 0]
click at [306, 271] on span at bounding box center [309, 276] width 17 height 17
click at [329, 271] on input "checkbox" at bounding box center [333, 272] width 9 height 9
checkbox input "true"
click at [304, 320] on span at bounding box center [309, 312] width 17 height 17
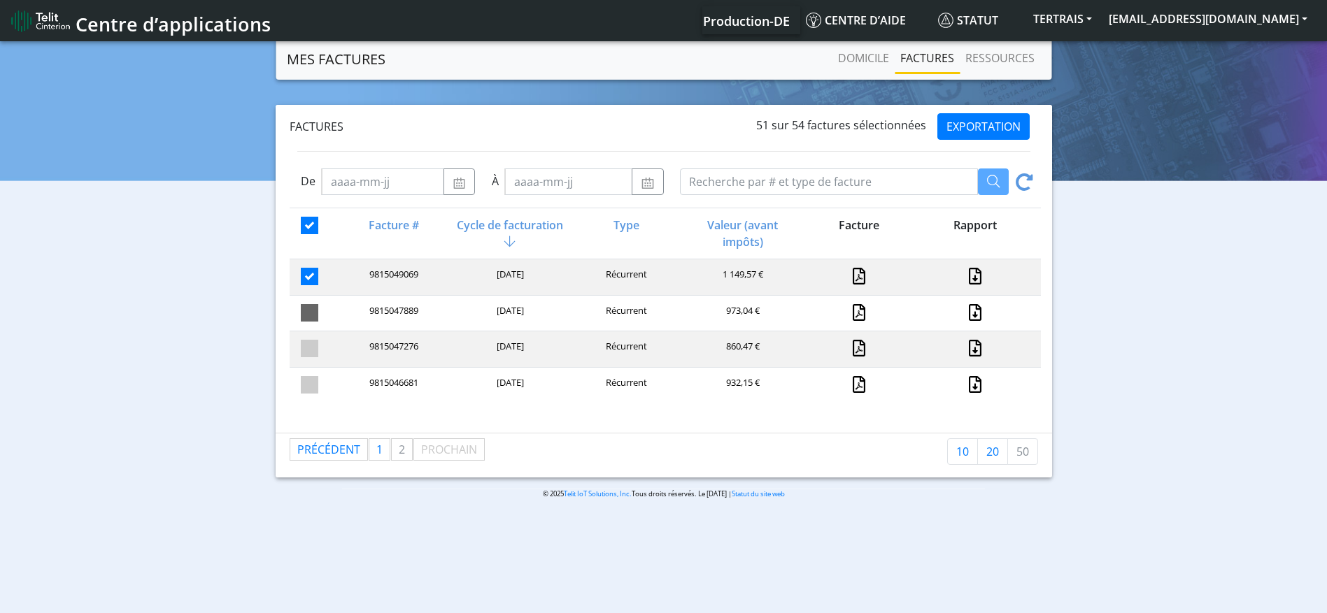
click at [329, 313] on input "checkbox" at bounding box center [333, 308] width 9 height 9
checkbox input "true"
click at [305, 347] on span at bounding box center [309, 348] width 17 height 17
click at [329, 347] on input "checkbox" at bounding box center [333, 344] width 9 height 9
checkbox input "true"
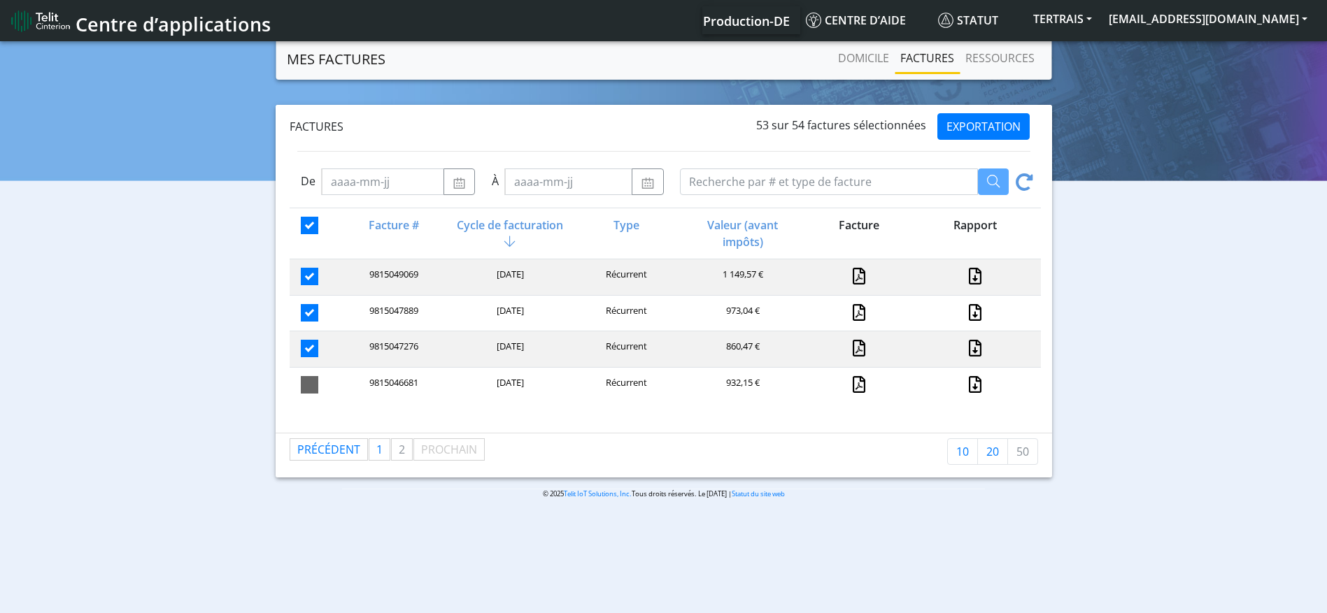
click at [303, 384] on span at bounding box center [309, 384] width 17 height 17
click at [329, 384] on input "checkbox" at bounding box center [333, 380] width 9 height 9
checkbox input "true"
click at [381, 457] on span "1" at bounding box center [379, 449] width 6 height 15
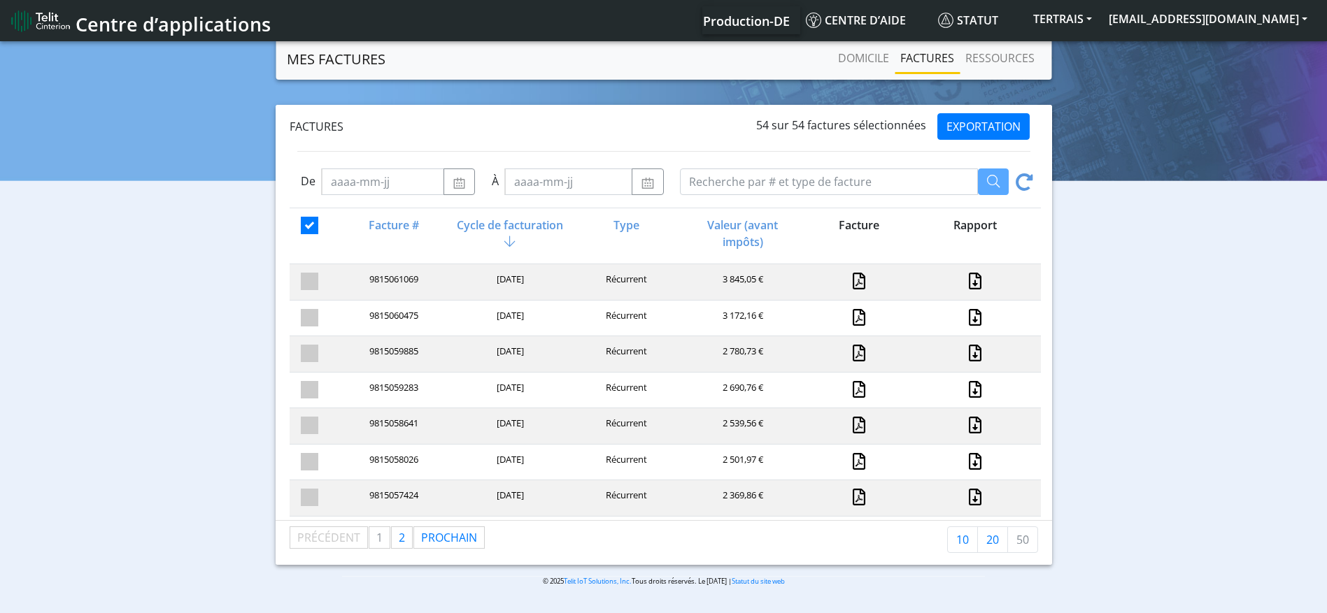
scroll to position [1010, 0]
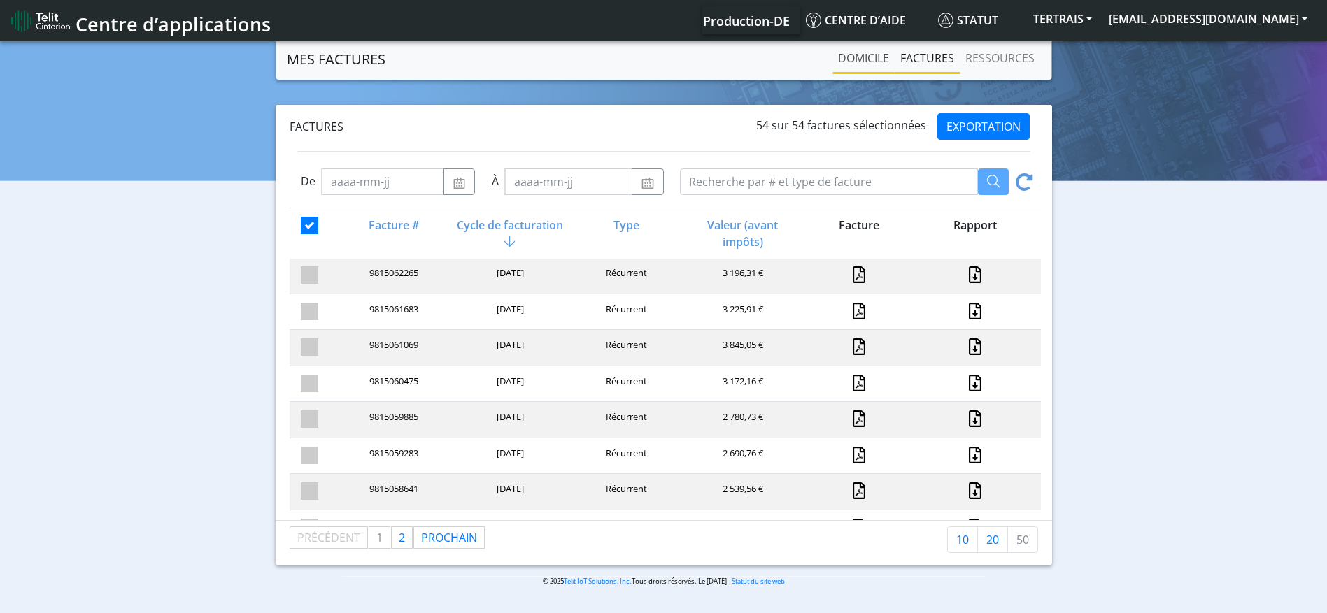
click at [871, 69] on link "Domicile" at bounding box center [863, 58] width 62 height 28
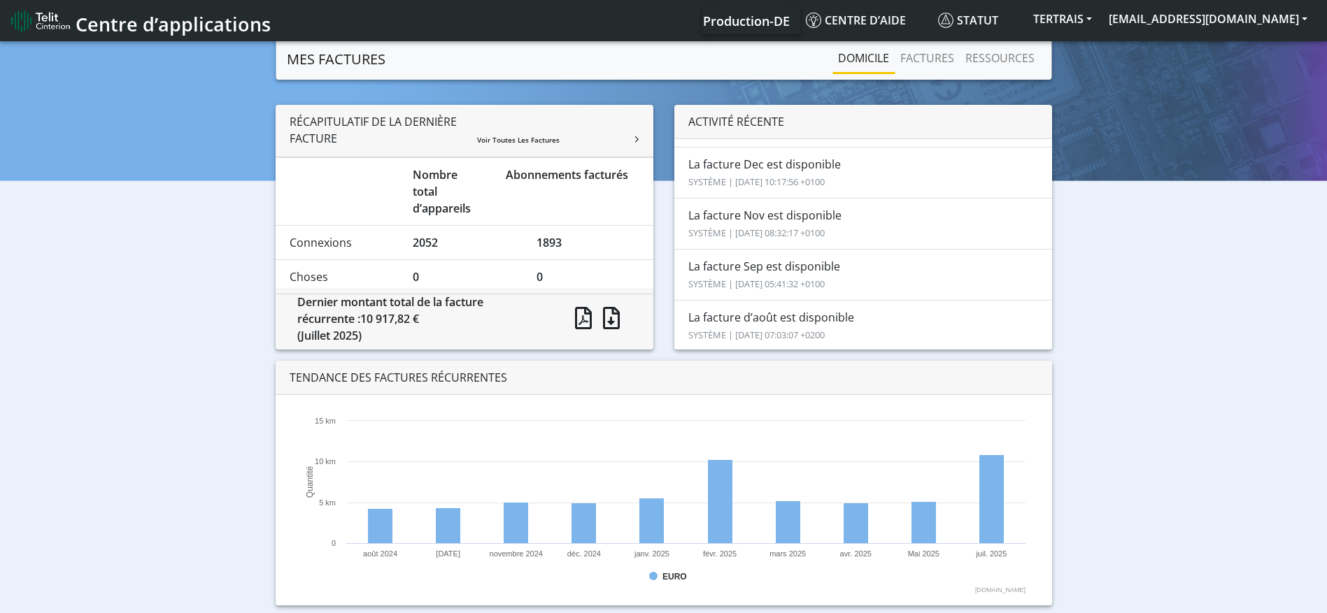
scroll to position [505, 0]
click at [997, 520] on rect at bounding box center [991, 499] width 24 height 89
click at [994, 473] on rect at bounding box center [991, 499] width 24 height 89
